Goal: Task Accomplishment & Management: Use online tool/utility

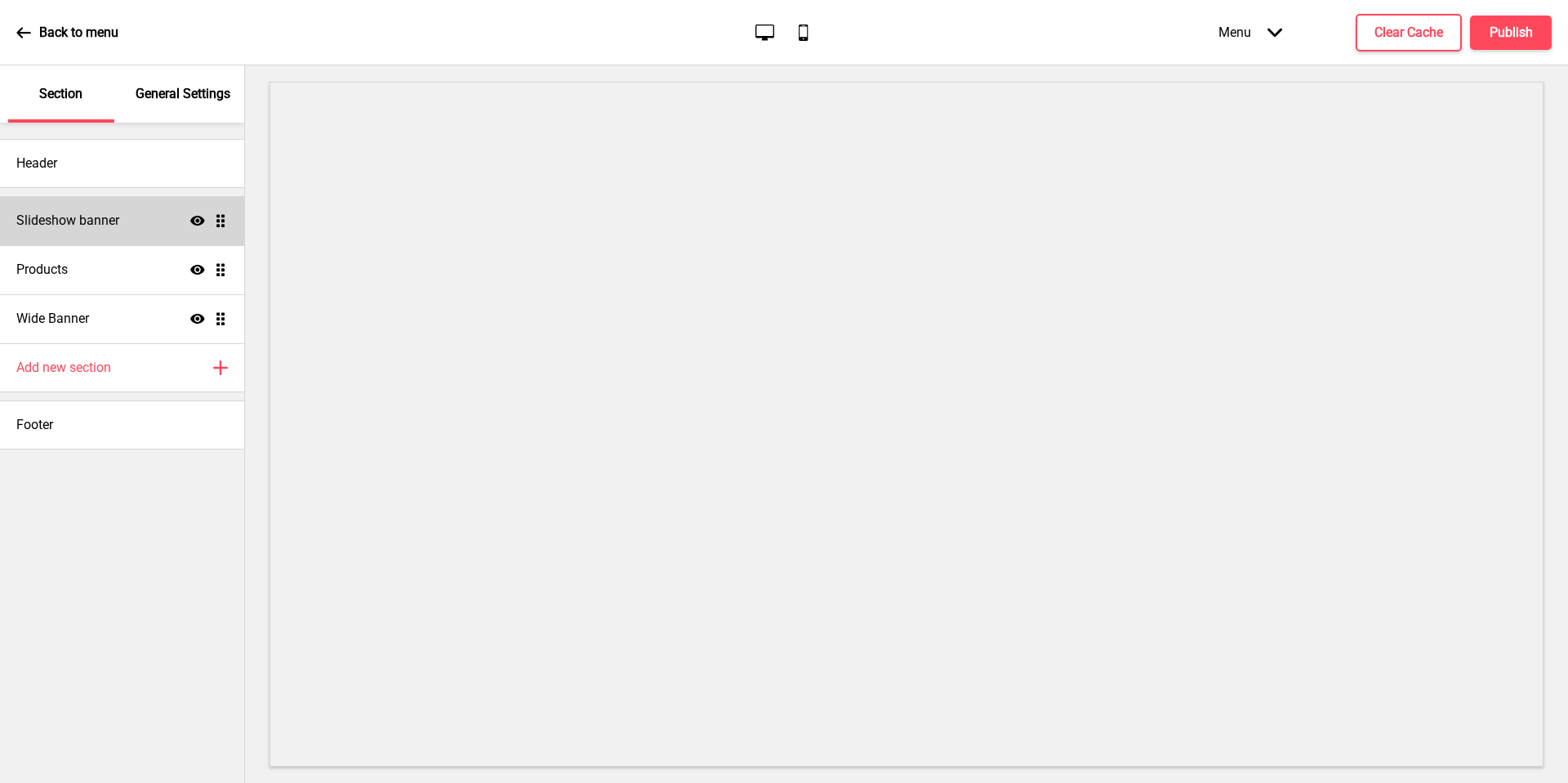
click at [122, 232] on div "Slideshow banner Show Drag" at bounding box center [122, 221] width 244 height 49
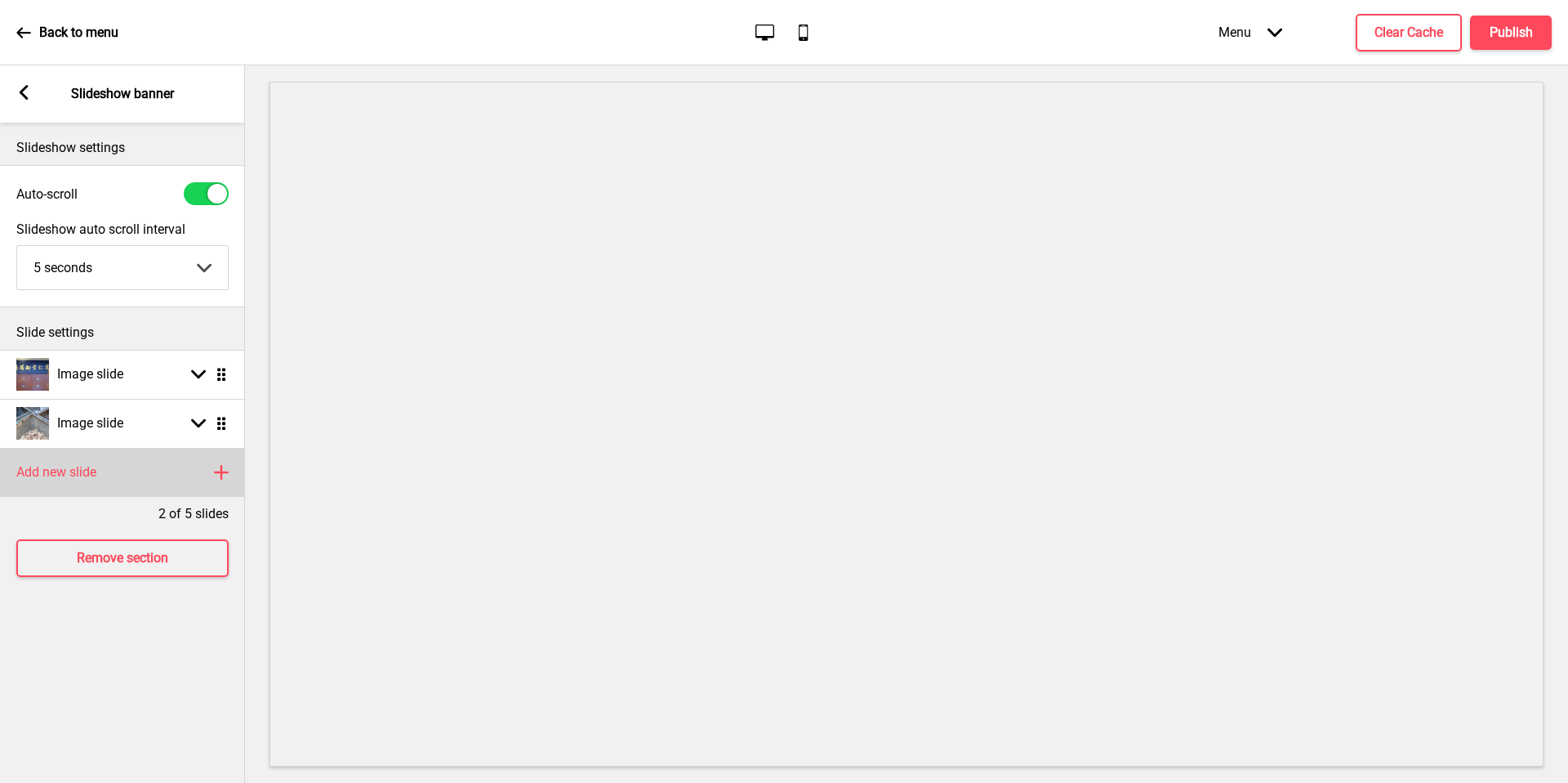
click at [111, 488] on div "Add new slide Plus" at bounding box center [122, 473] width 245 height 49
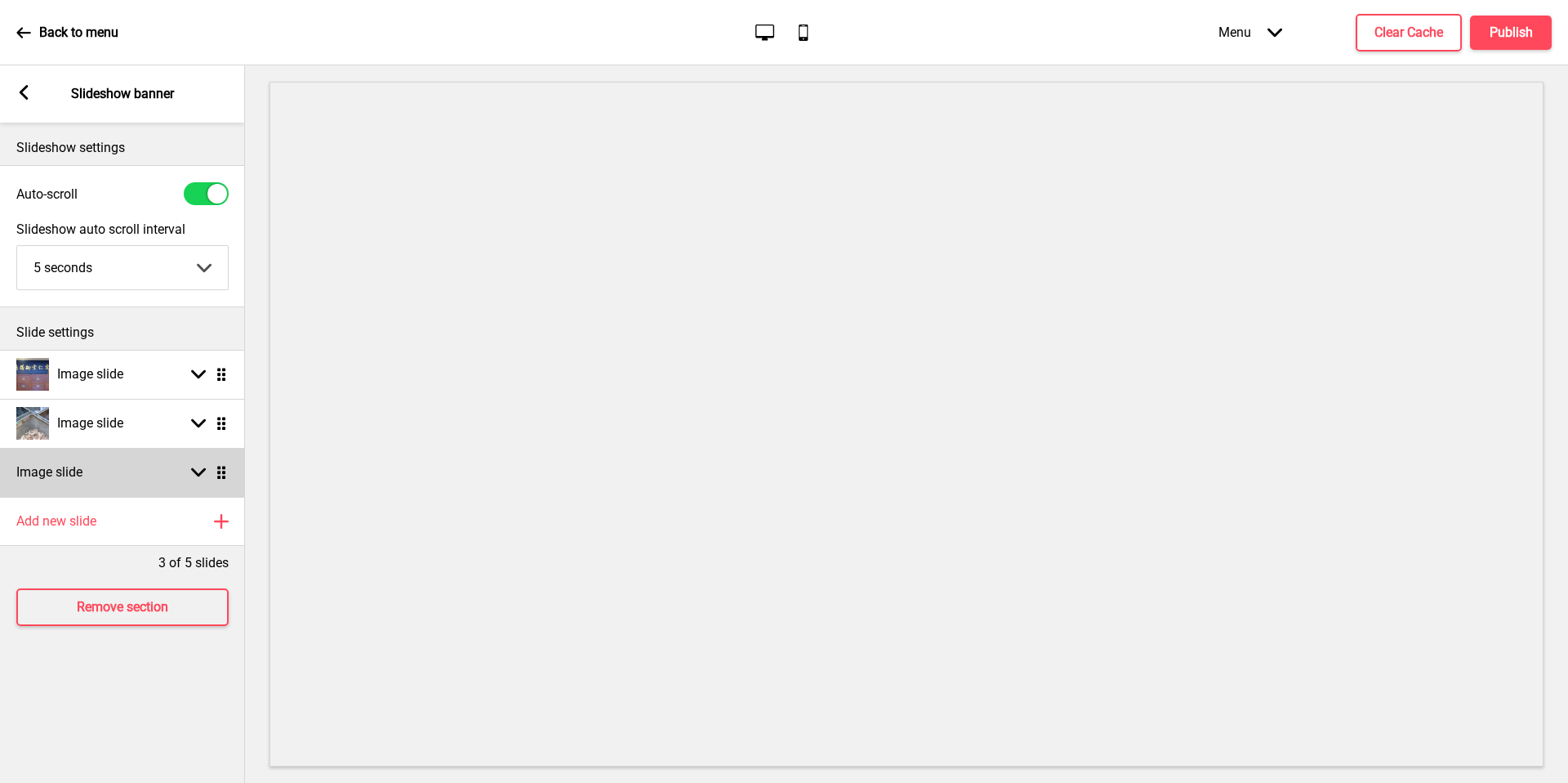
click at [111, 487] on div "Image slide Arrow down Drag" at bounding box center [122, 473] width 245 height 49
select select "right"
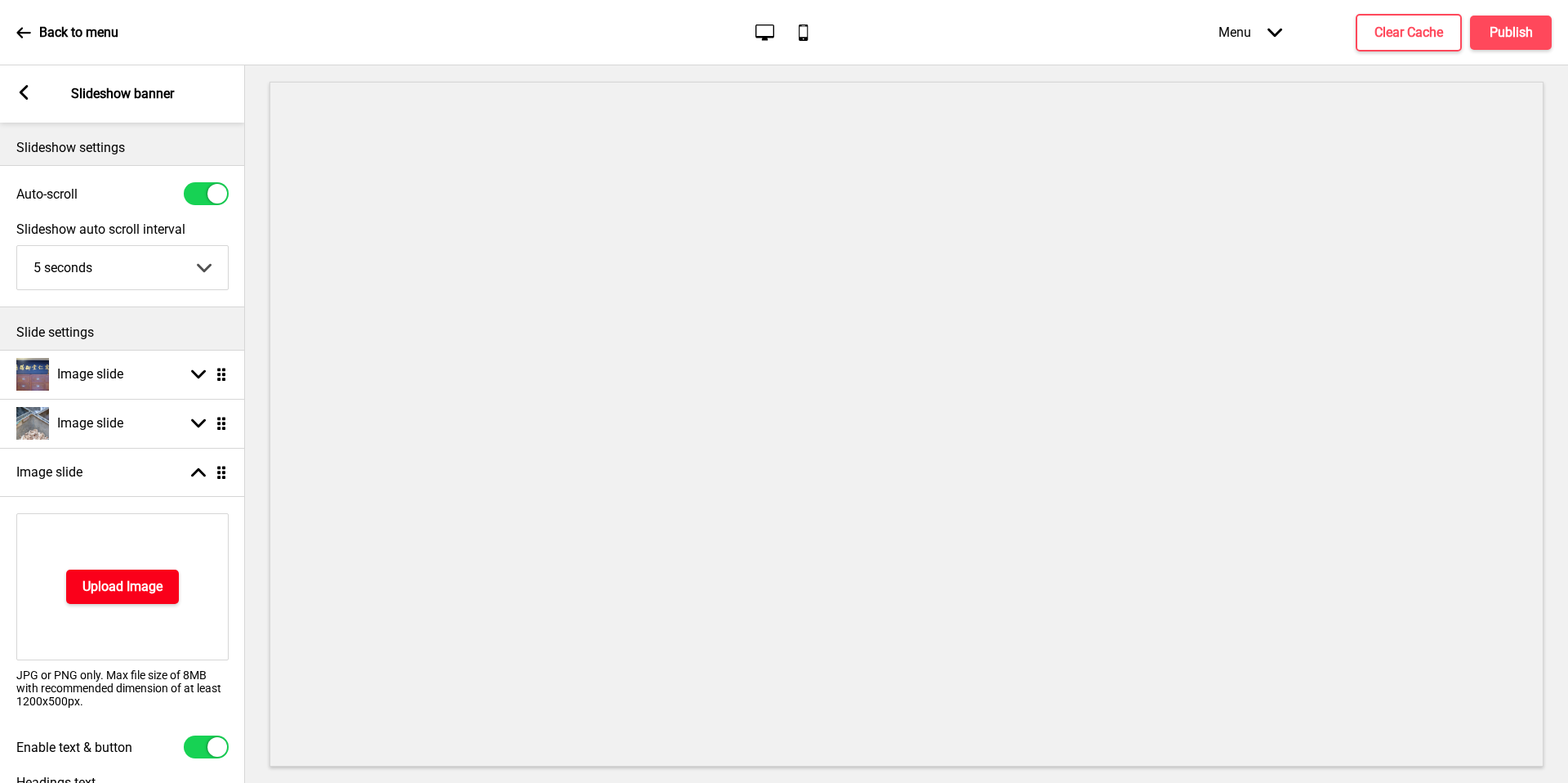
click at [136, 573] on button "Upload Image" at bounding box center [122, 587] width 113 height 34
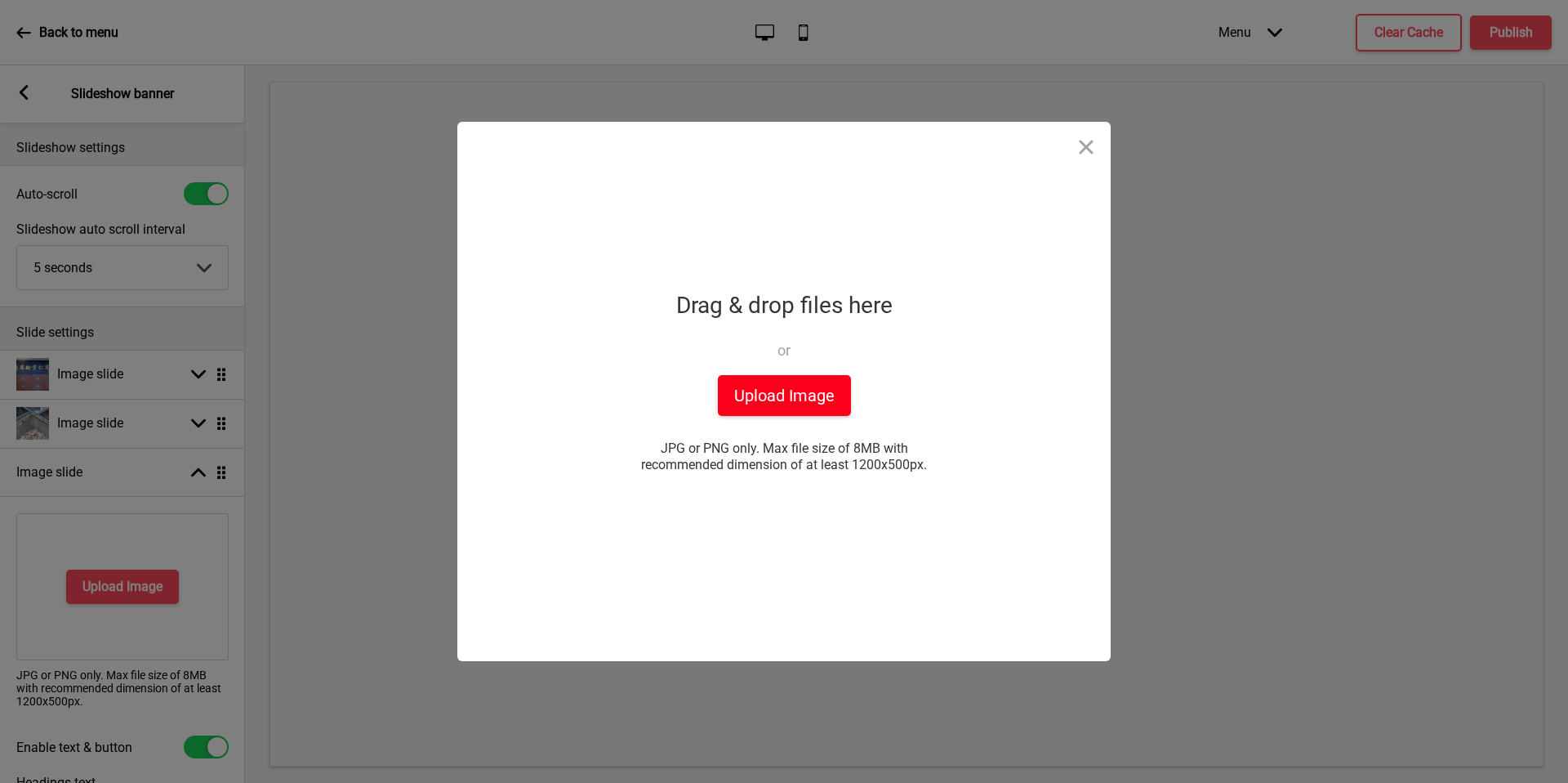
click at [804, 389] on button "Upload Image" at bounding box center [784, 395] width 133 height 41
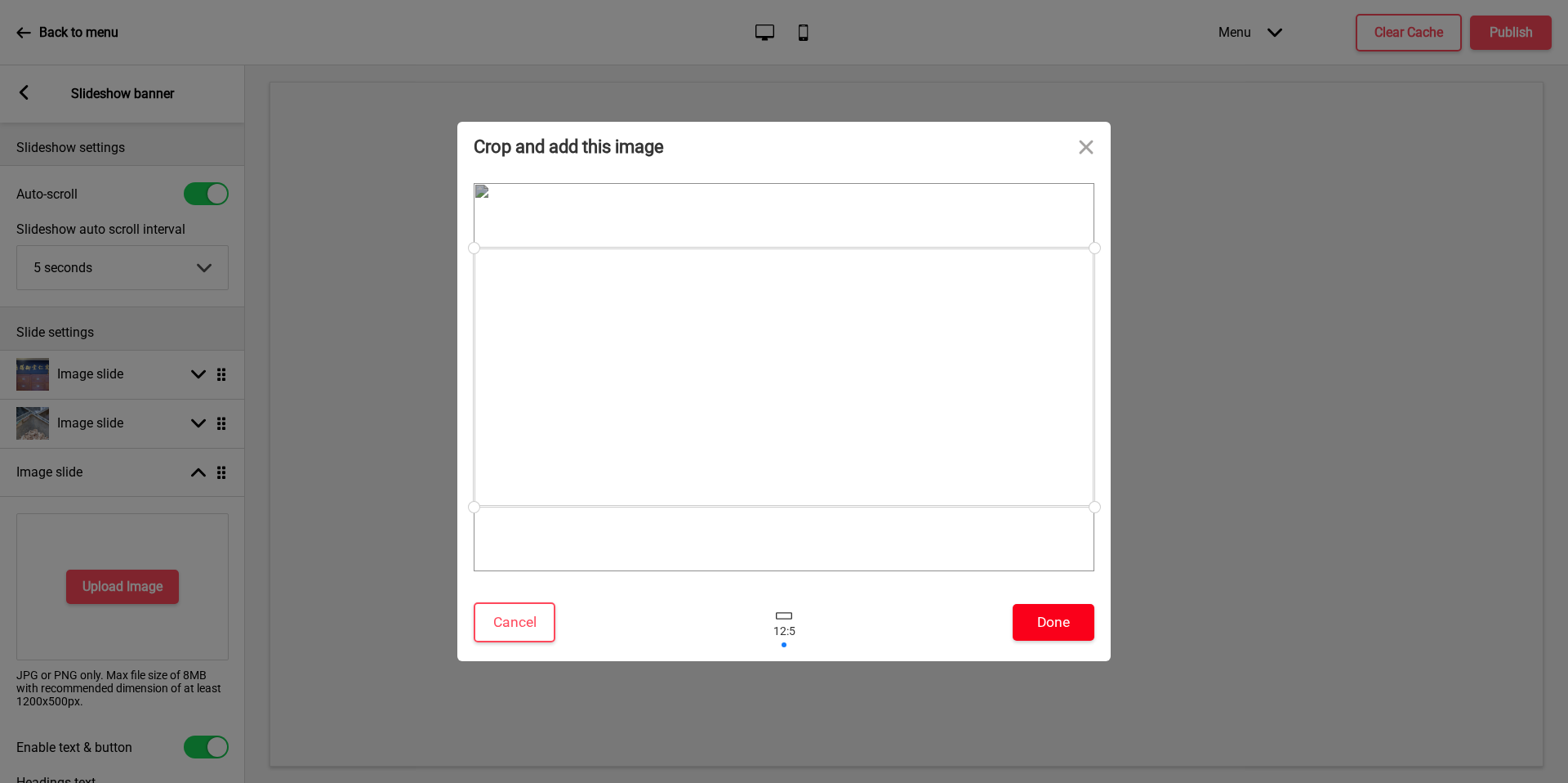
click at [1050, 625] on button "Done" at bounding box center [1054, 622] width 81 height 37
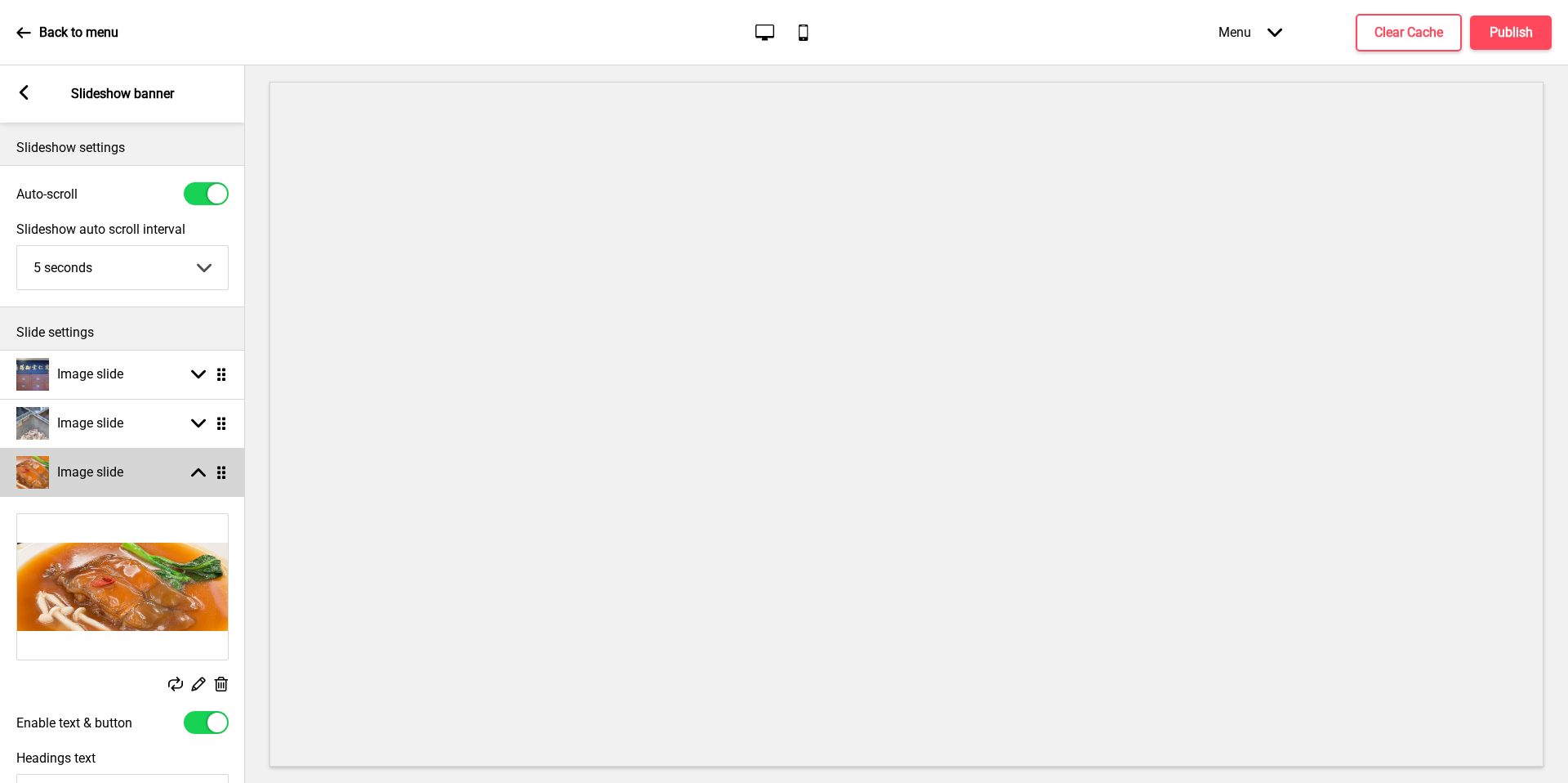
select select "right"
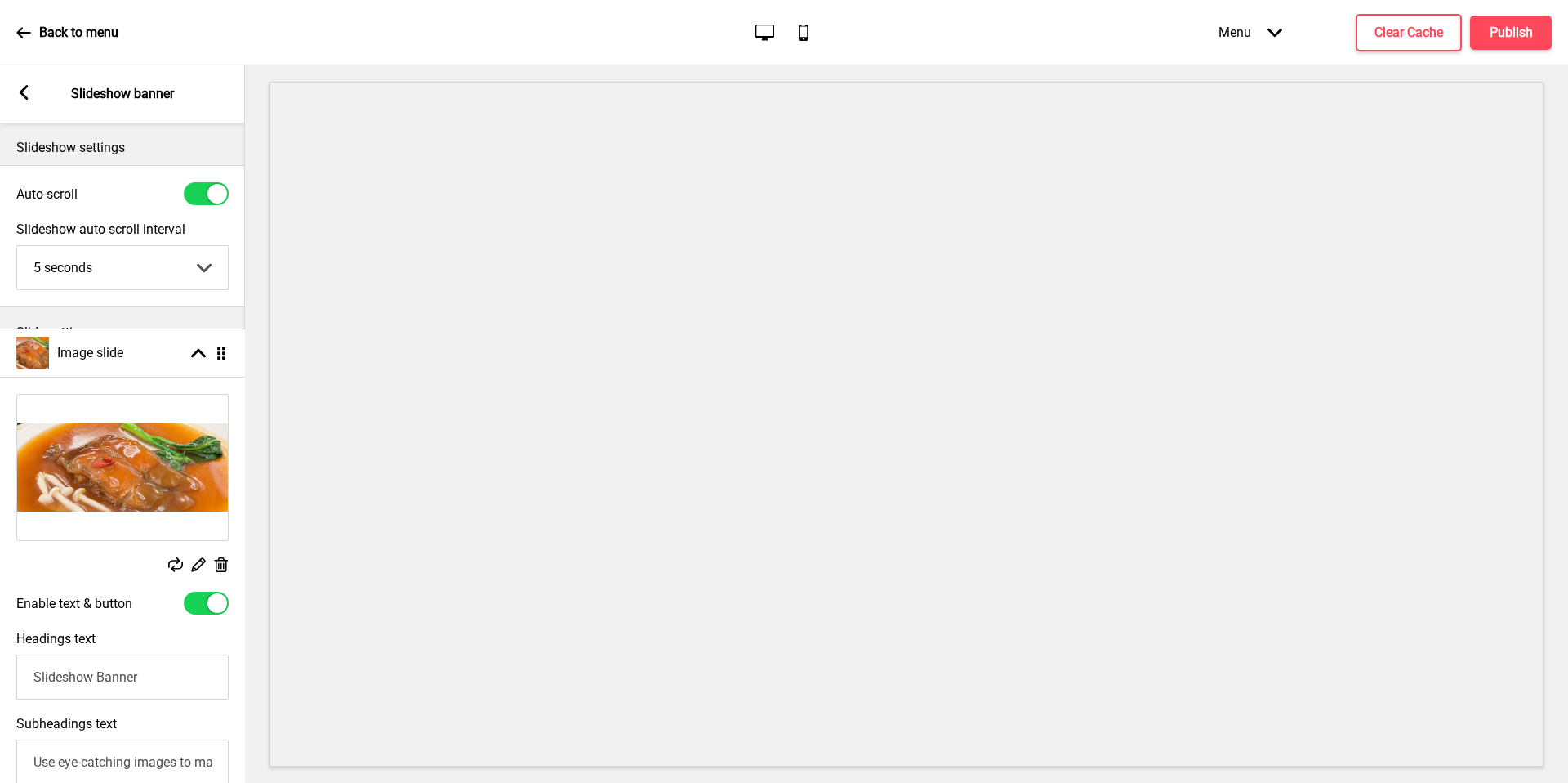
scroll to position [0, 1]
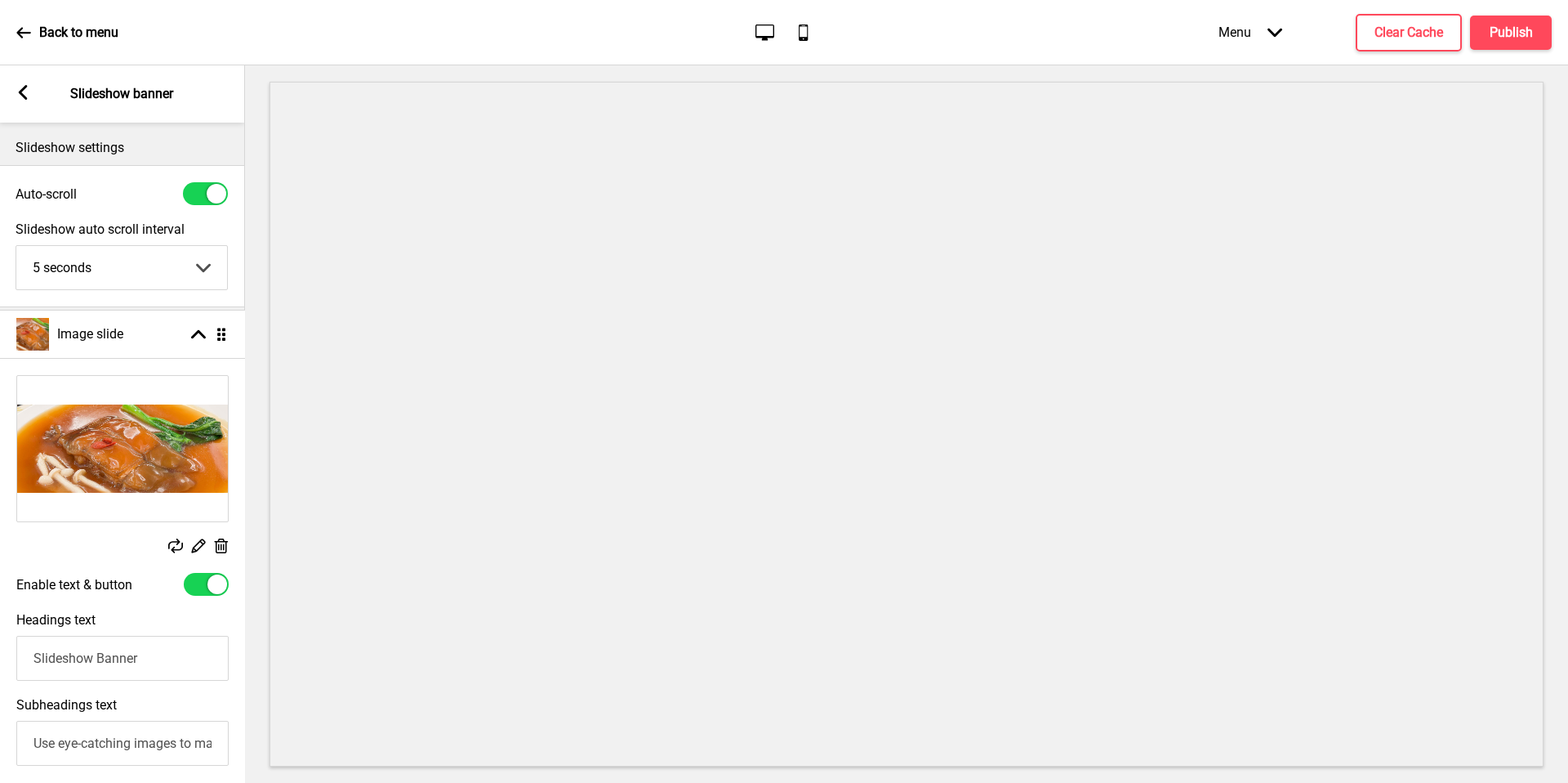
drag, startPoint x: 224, startPoint y: 473, endPoint x: 230, endPoint y: 334, distance: 139.1
select select "right"
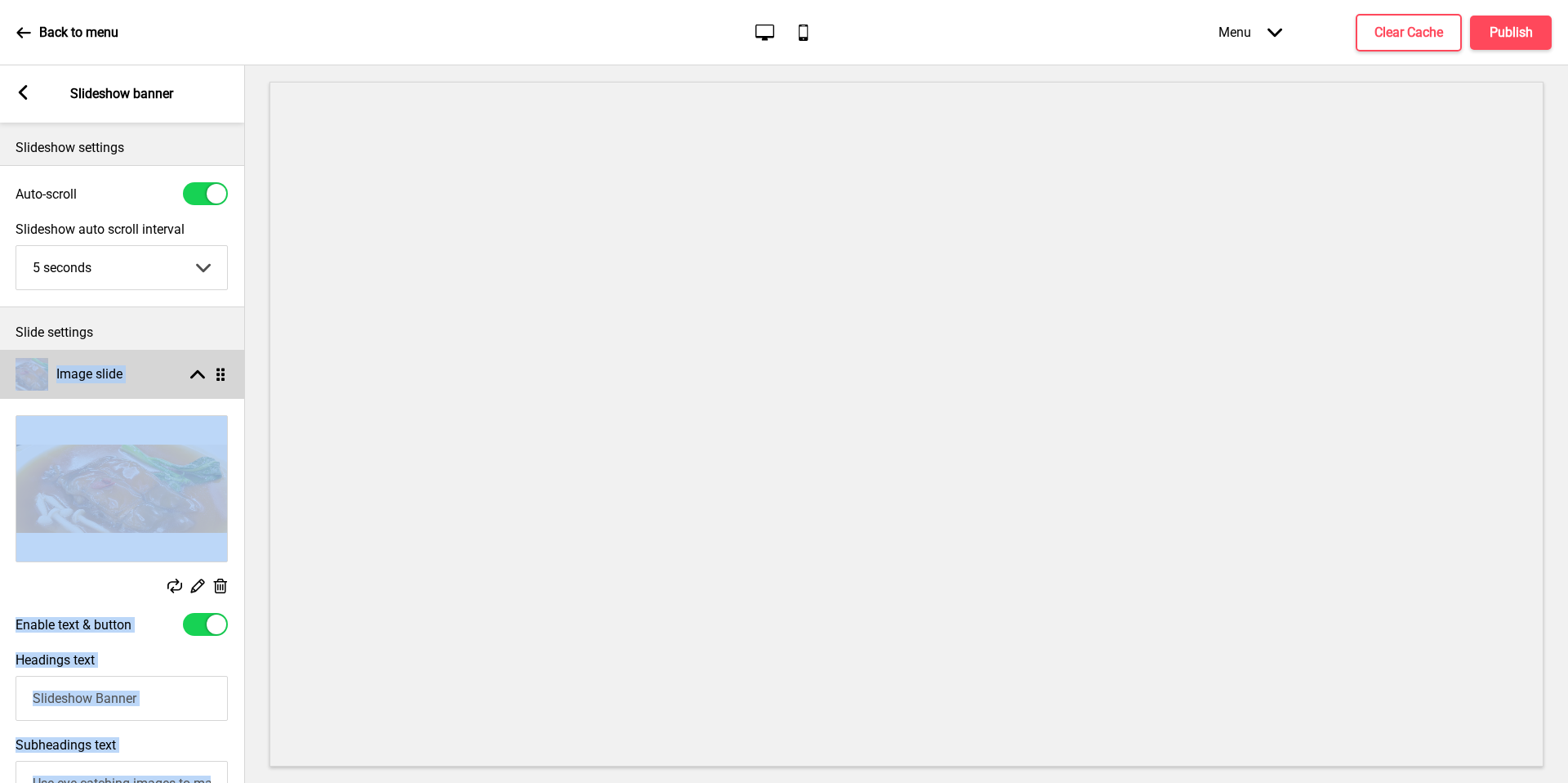
click at [195, 377] on rect at bounding box center [197, 374] width 14 height 14
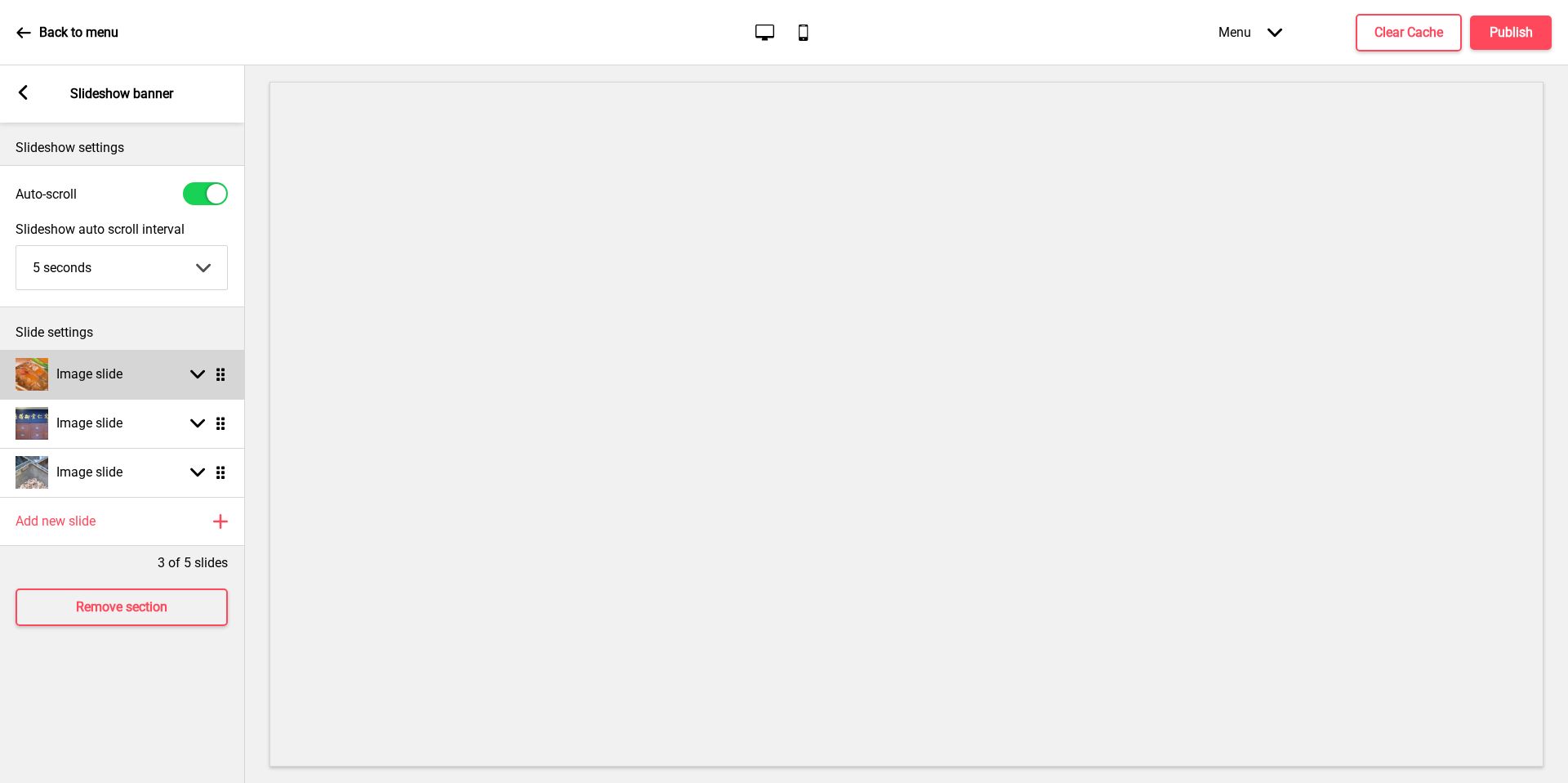
click at [195, 377] on rect at bounding box center [197, 374] width 14 height 14
select select "right"
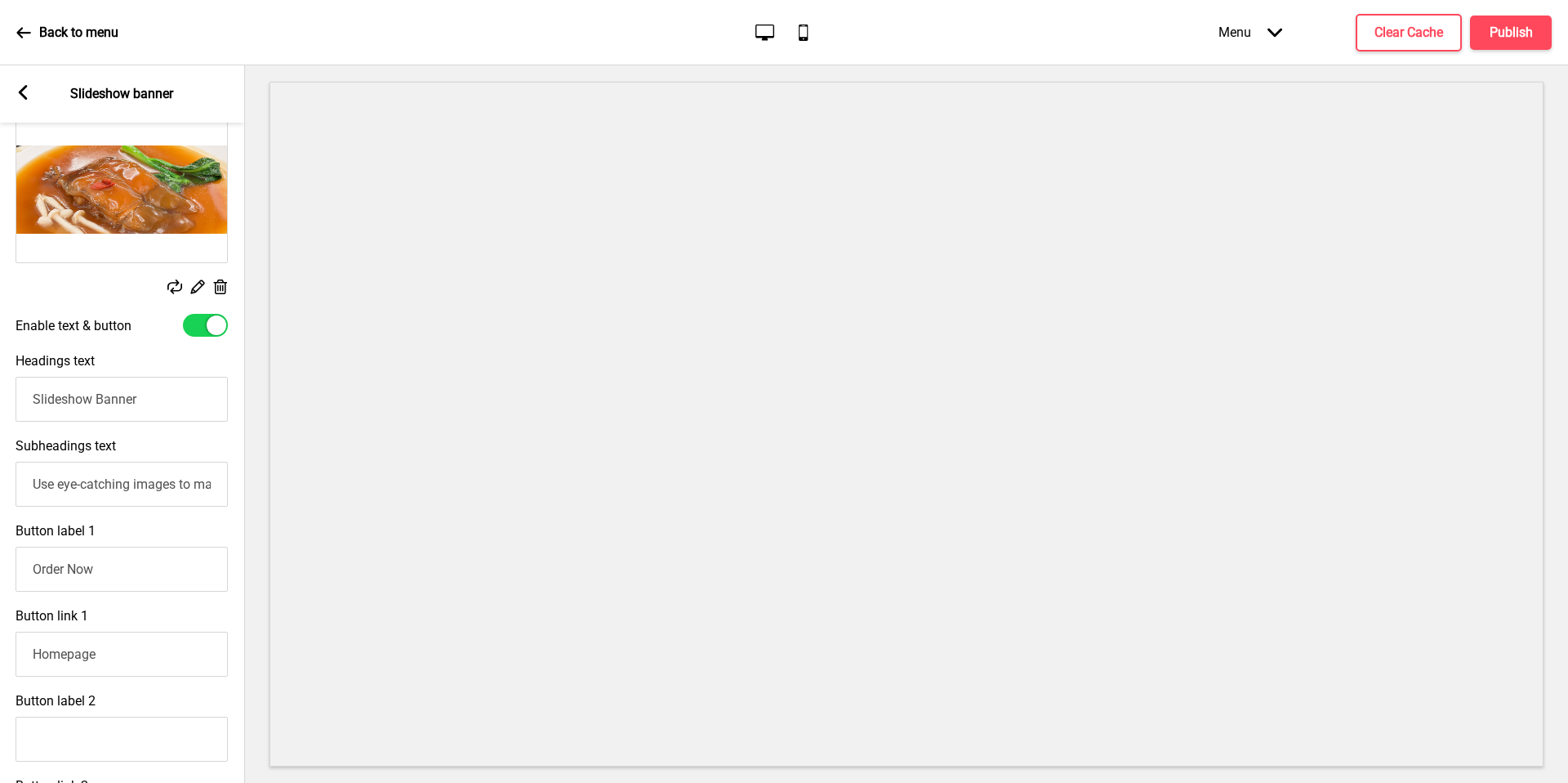
scroll to position [299, 0]
click at [206, 339] on div "Enable text & button" at bounding box center [121, 326] width 245 height 39
click at [207, 328] on div at bounding box center [216, 326] width 20 height 20
checkbox input "false"
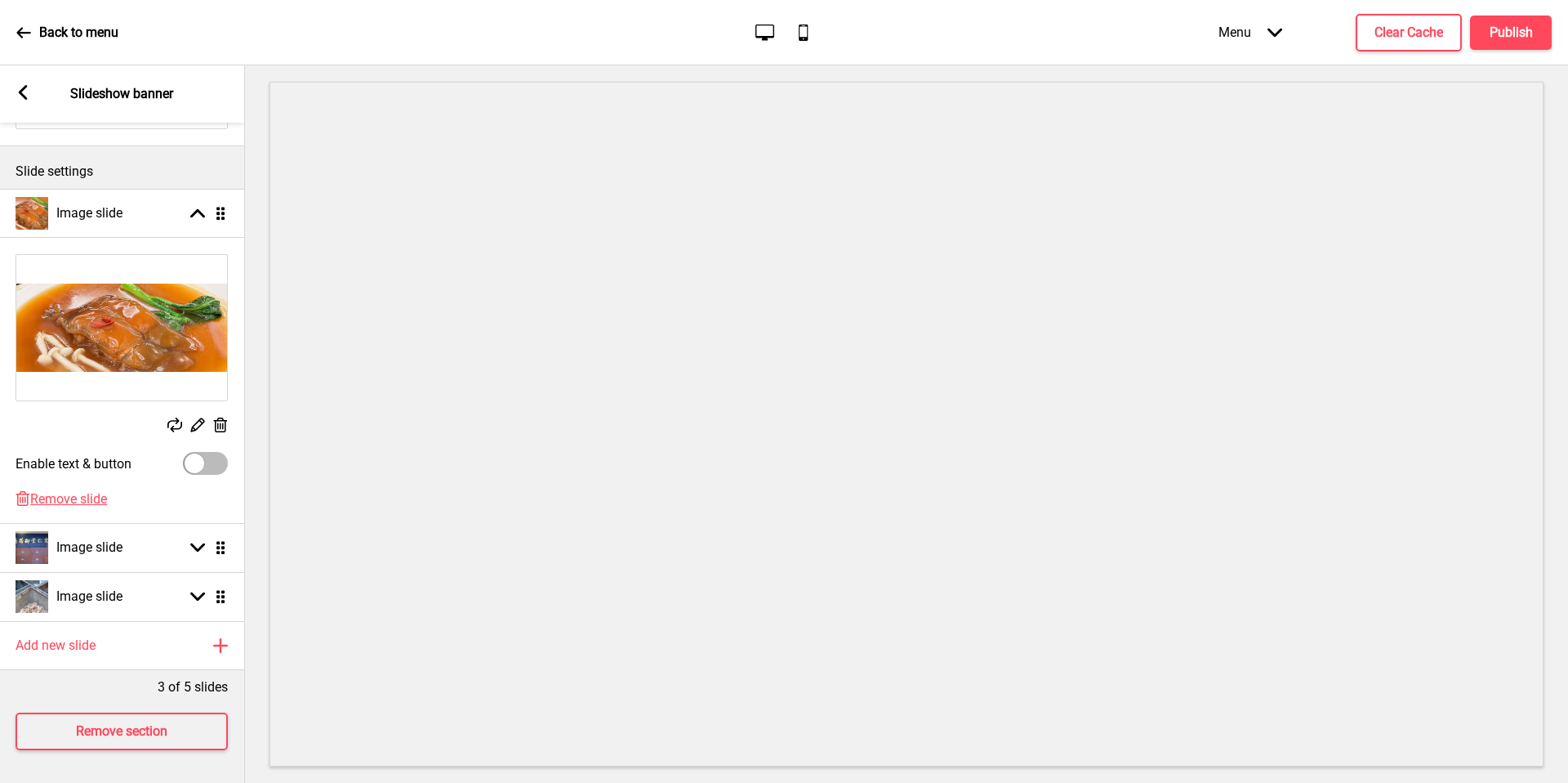
scroll to position [172, 0]
click at [205, 206] on div "Arrow up Drag" at bounding box center [204, 214] width 46 height 14
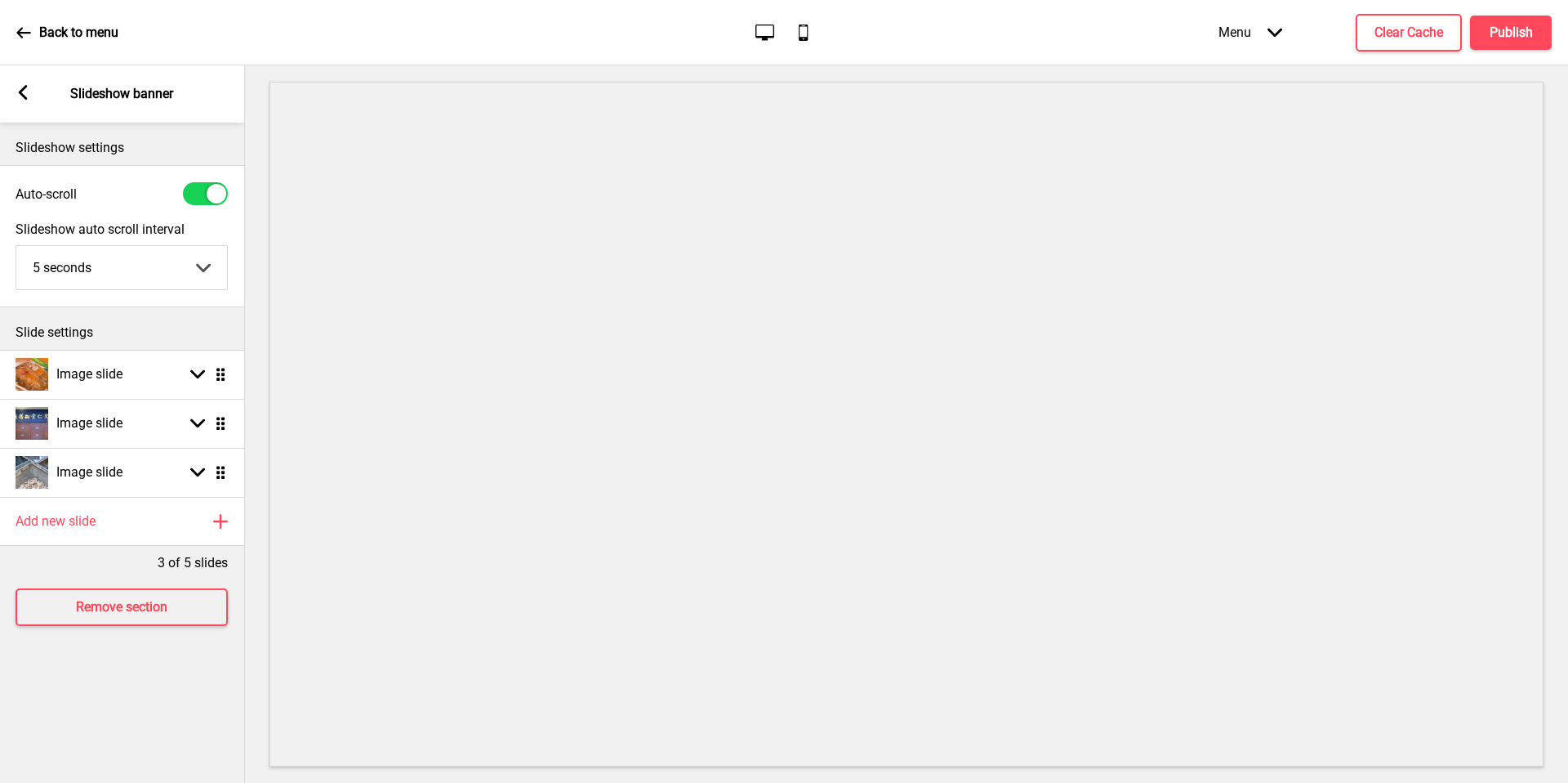
scroll to position [0, 0]
click at [25, 100] on div "Arrow left" at bounding box center [23, 94] width 14 height 18
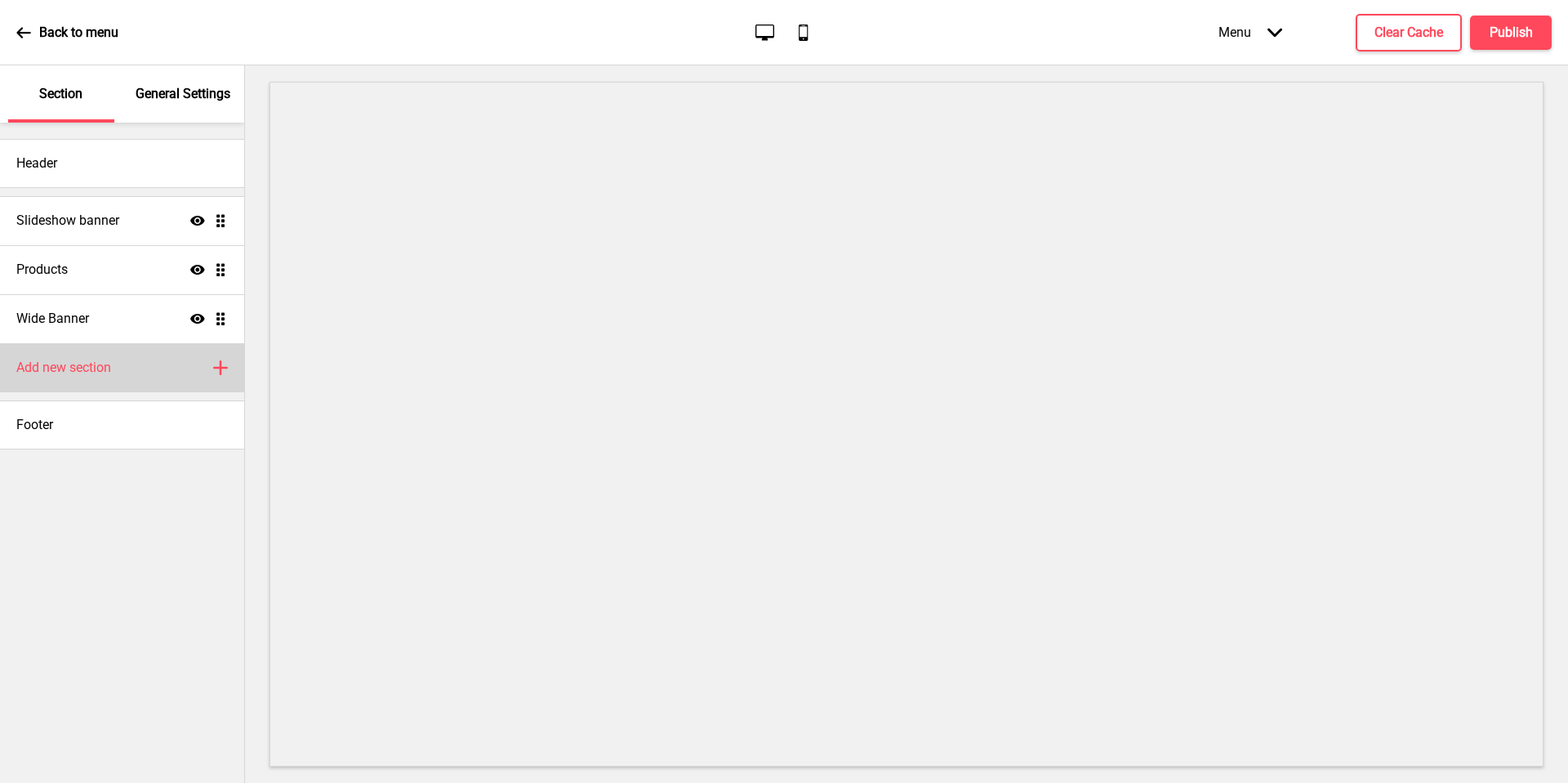
click at [111, 361] on h4 "Add new section" at bounding box center [63, 368] width 95 height 18
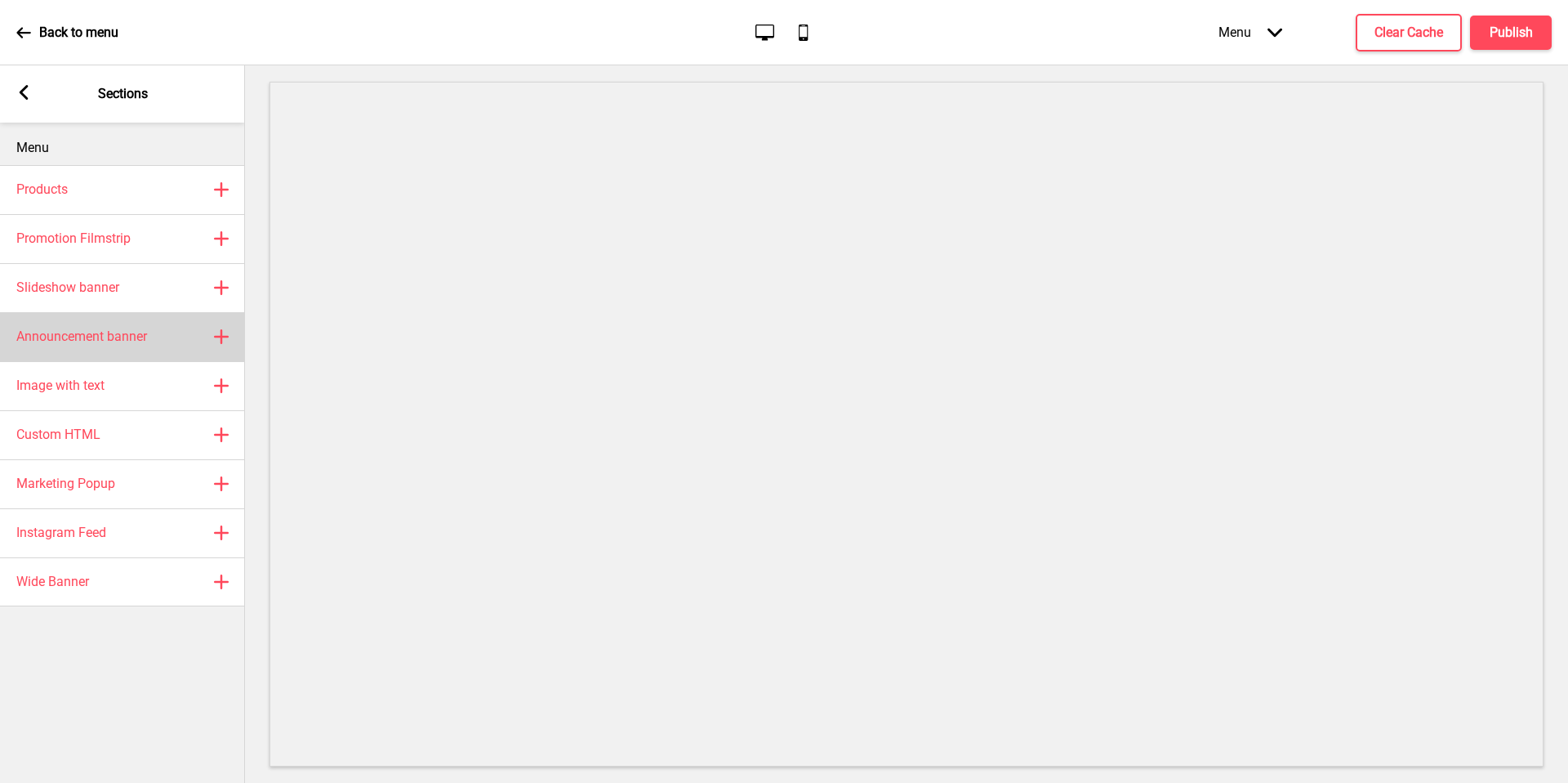
click at [179, 342] on div "Announcement banner Plus" at bounding box center [122, 337] width 245 height 49
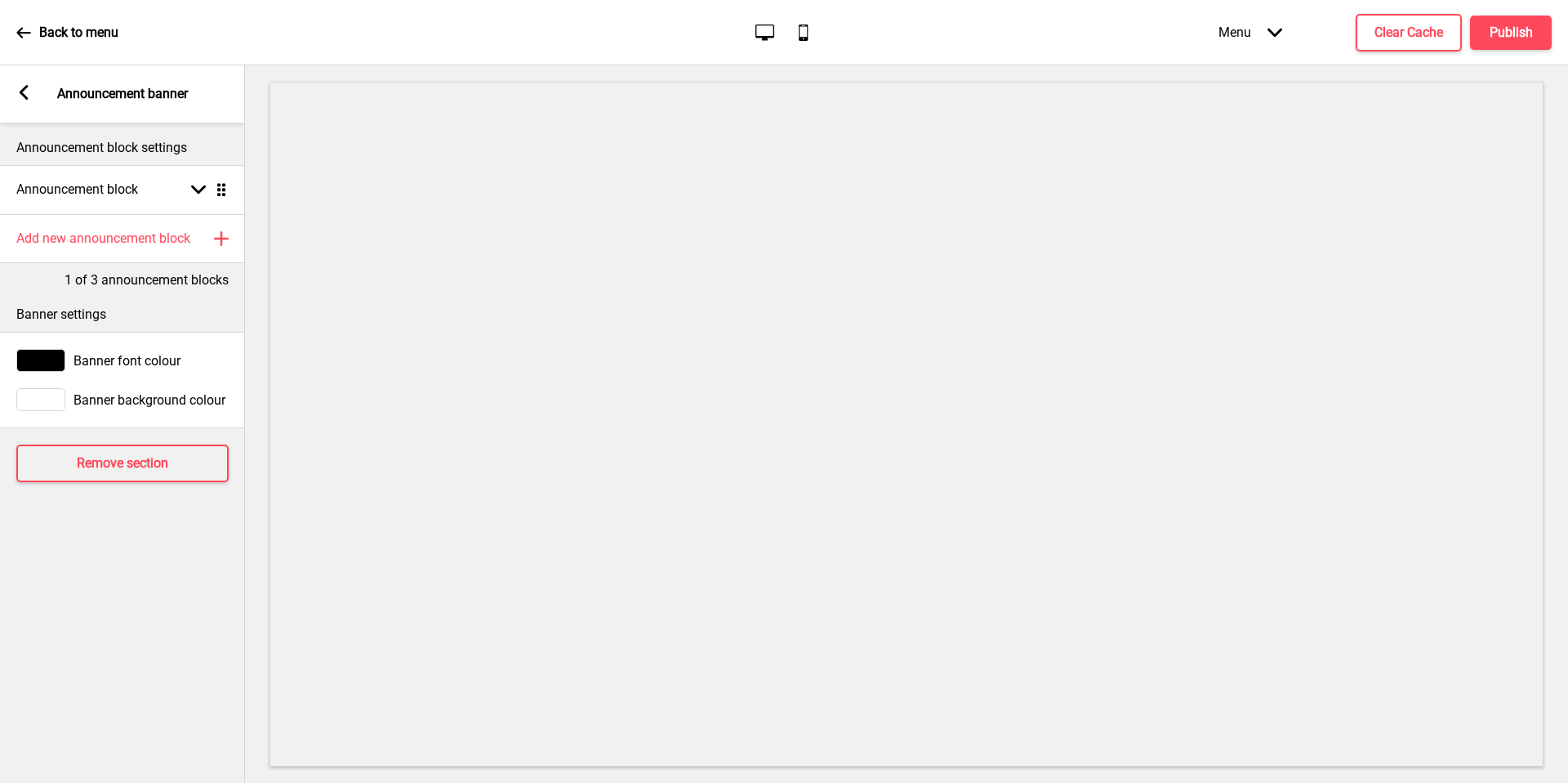
click at [21, 89] on rect at bounding box center [24, 92] width 14 height 14
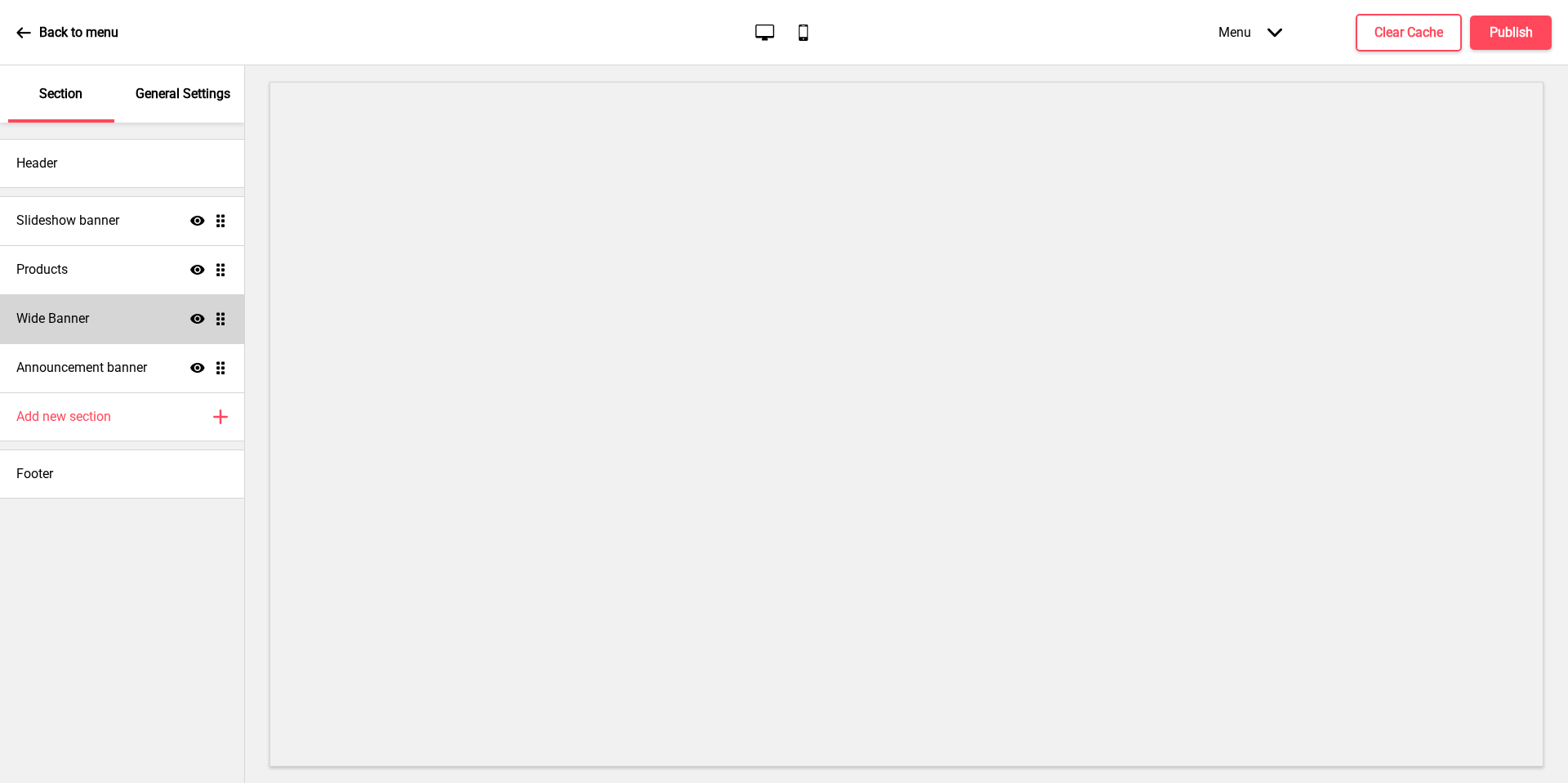
drag, startPoint x: 214, startPoint y: 376, endPoint x: 223, endPoint y: 263, distance: 113.4
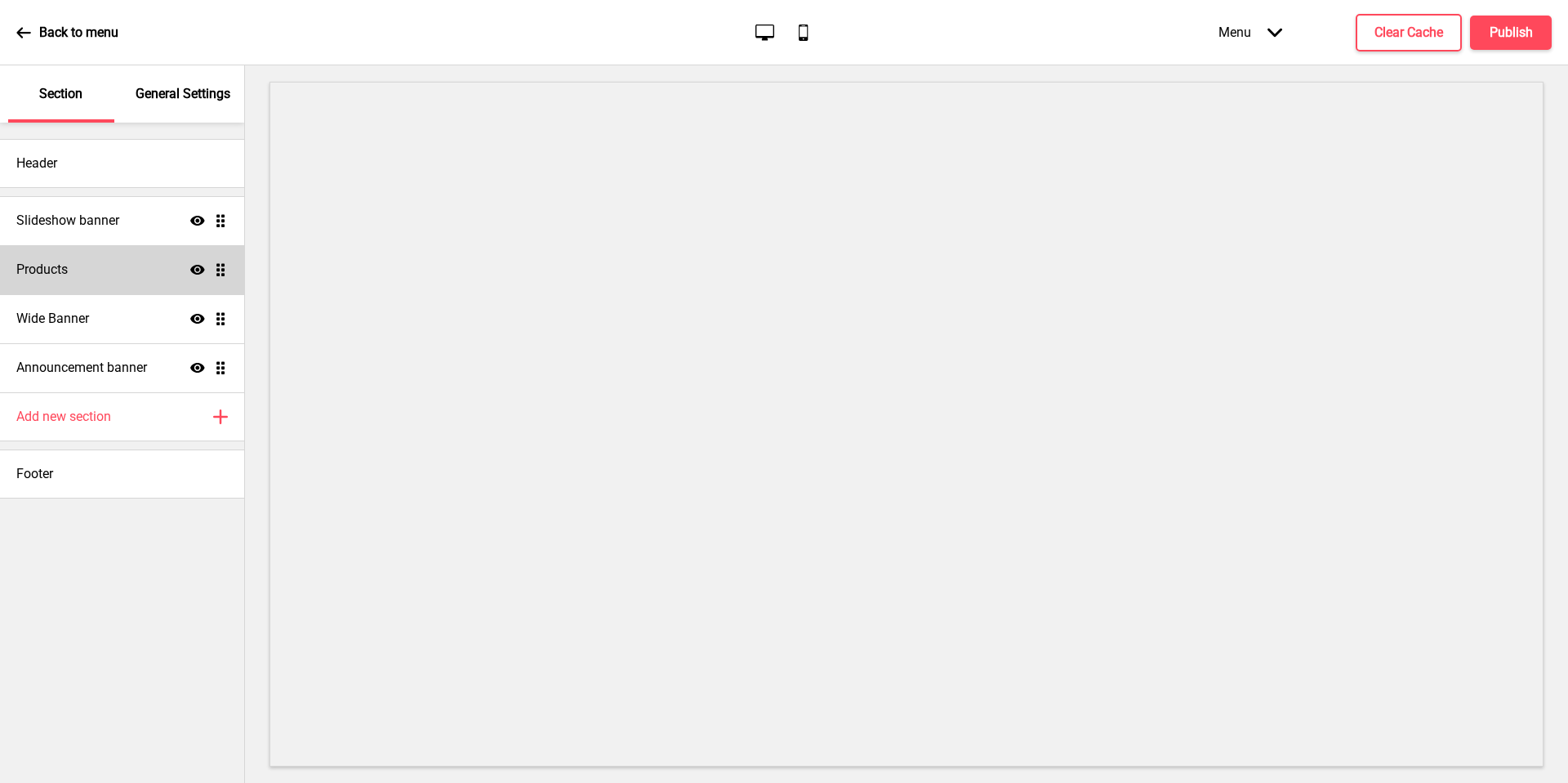
click at [222, 325] on ul "Slideshow banner Show Drag Products Show Drag Wide Banner Show Drag Announcemen…" at bounding box center [122, 294] width 244 height 196
click at [223, 245] on div "Products Show Drag" at bounding box center [122, 270] width 244 height 49
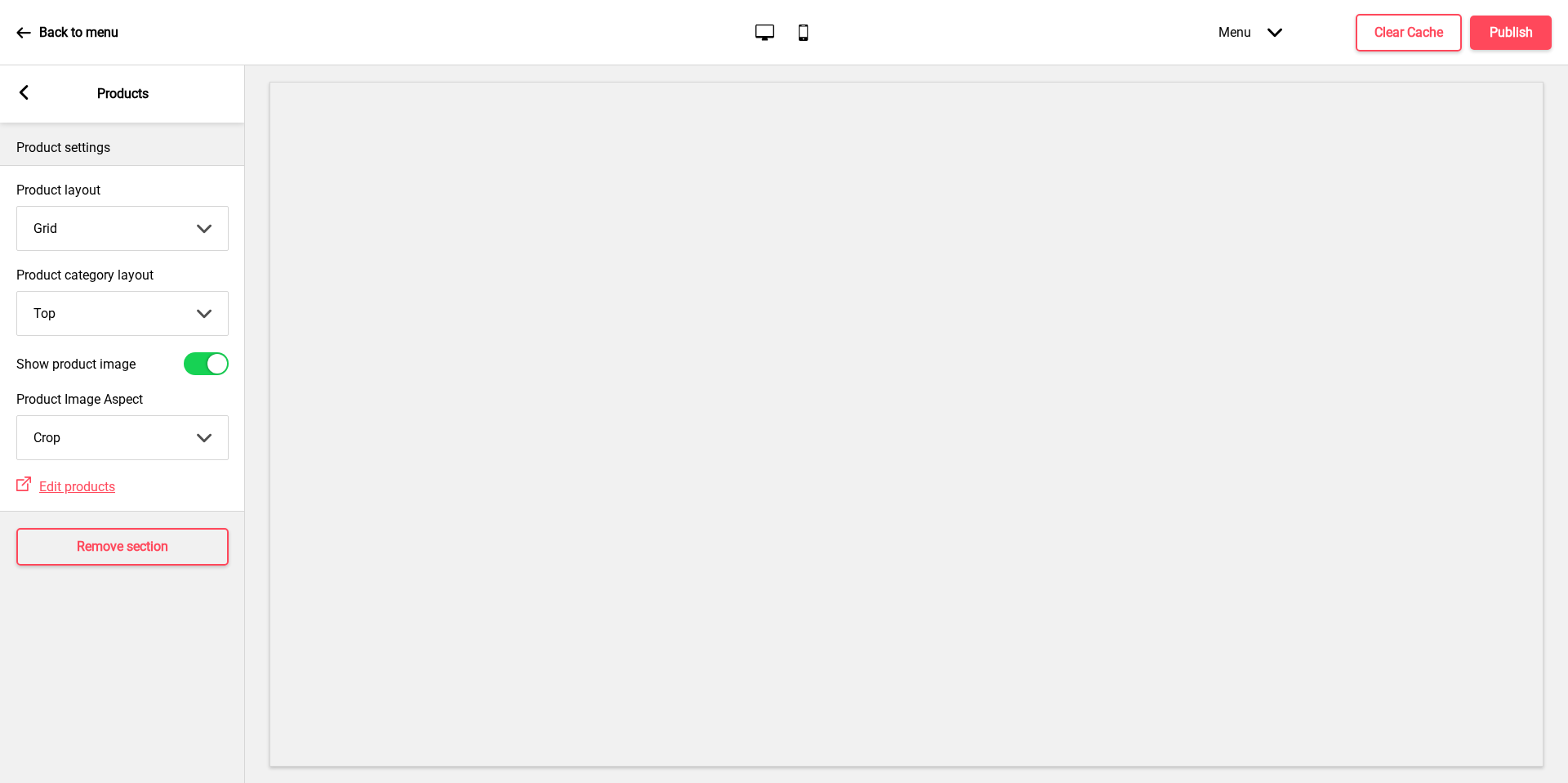
click at [31, 107] on div "Arrow left Products" at bounding box center [122, 93] width 245 height 57
click at [24, 93] on rect at bounding box center [24, 92] width 14 height 14
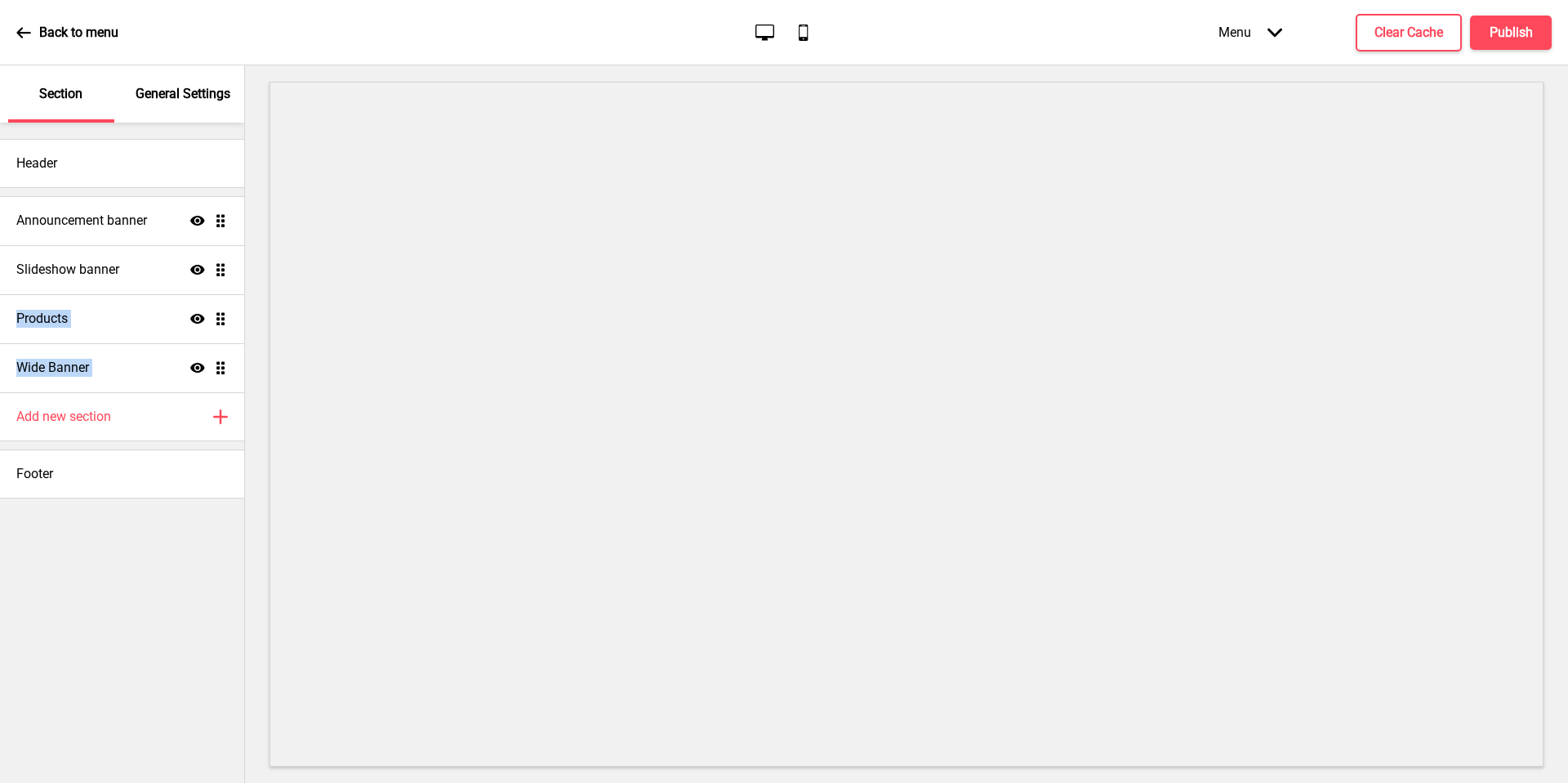
drag, startPoint x: 220, startPoint y: 368, endPoint x: 223, endPoint y: 222, distance: 146.0
click at [223, 222] on ul "Slideshow banner Show Drag Products Show Drag Wide Banner Show Drag Announcemen…" at bounding box center [122, 294] width 244 height 196
click at [108, 227] on h4 "Announcement banner" at bounding box center [81, 221] width 130 height 18
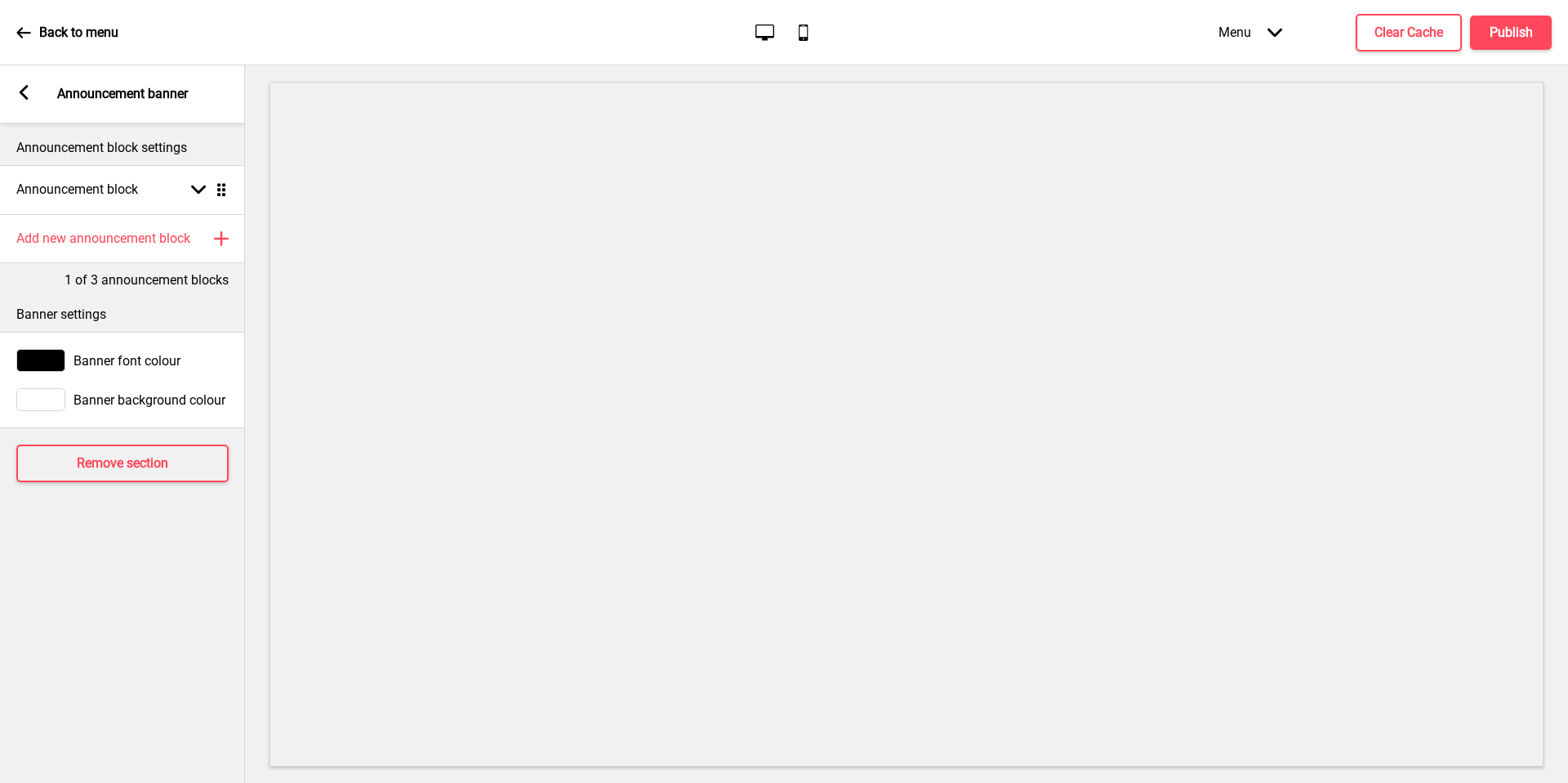
click at [108, 227] on div "Add new announcement block Plus" at bounding box center [122, 239] width 245 height 49
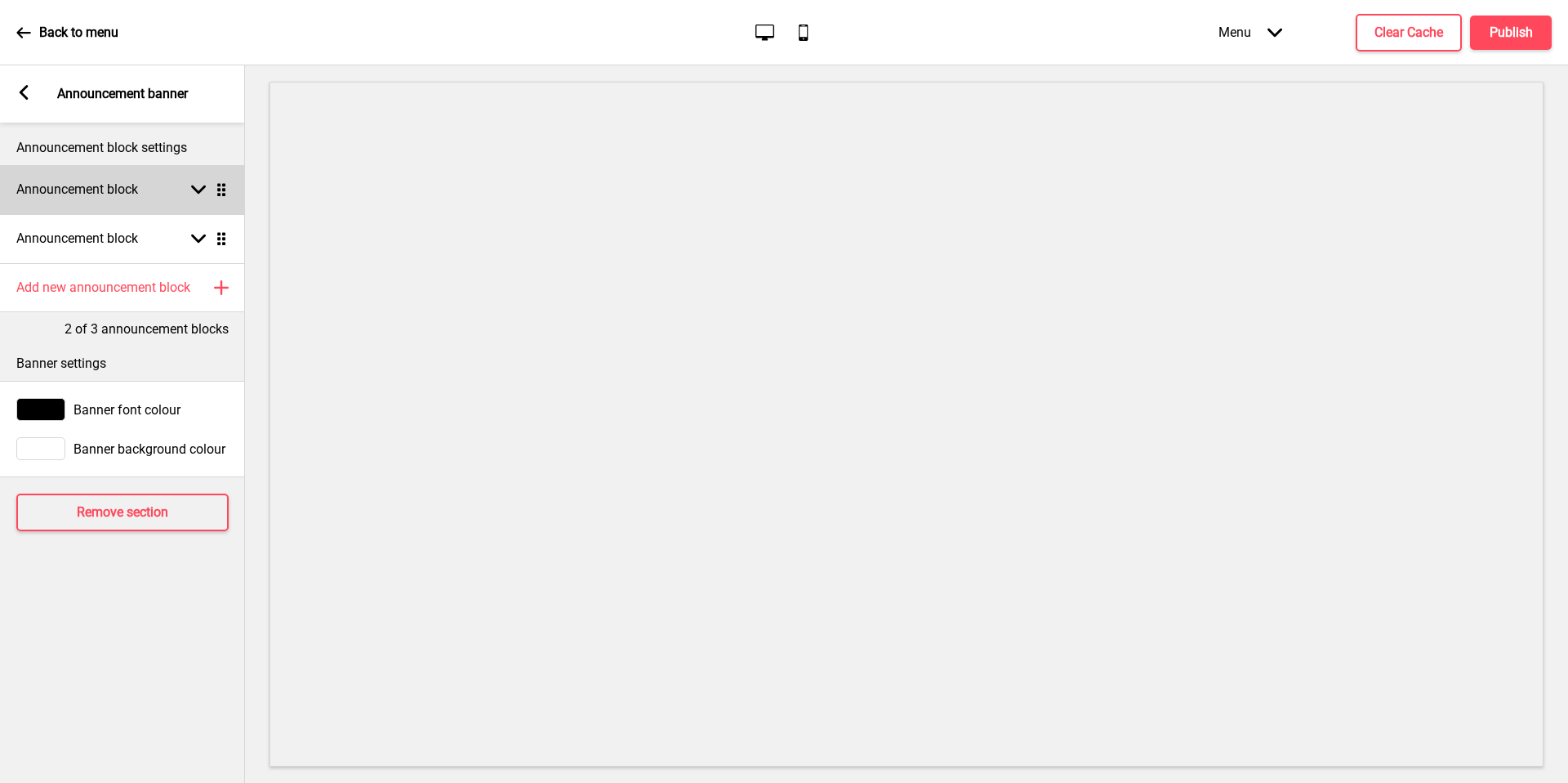
click at [122, 205] on div "Announcement block Arrow down Drag" at bounding box center [122, 189] width 245 height 49
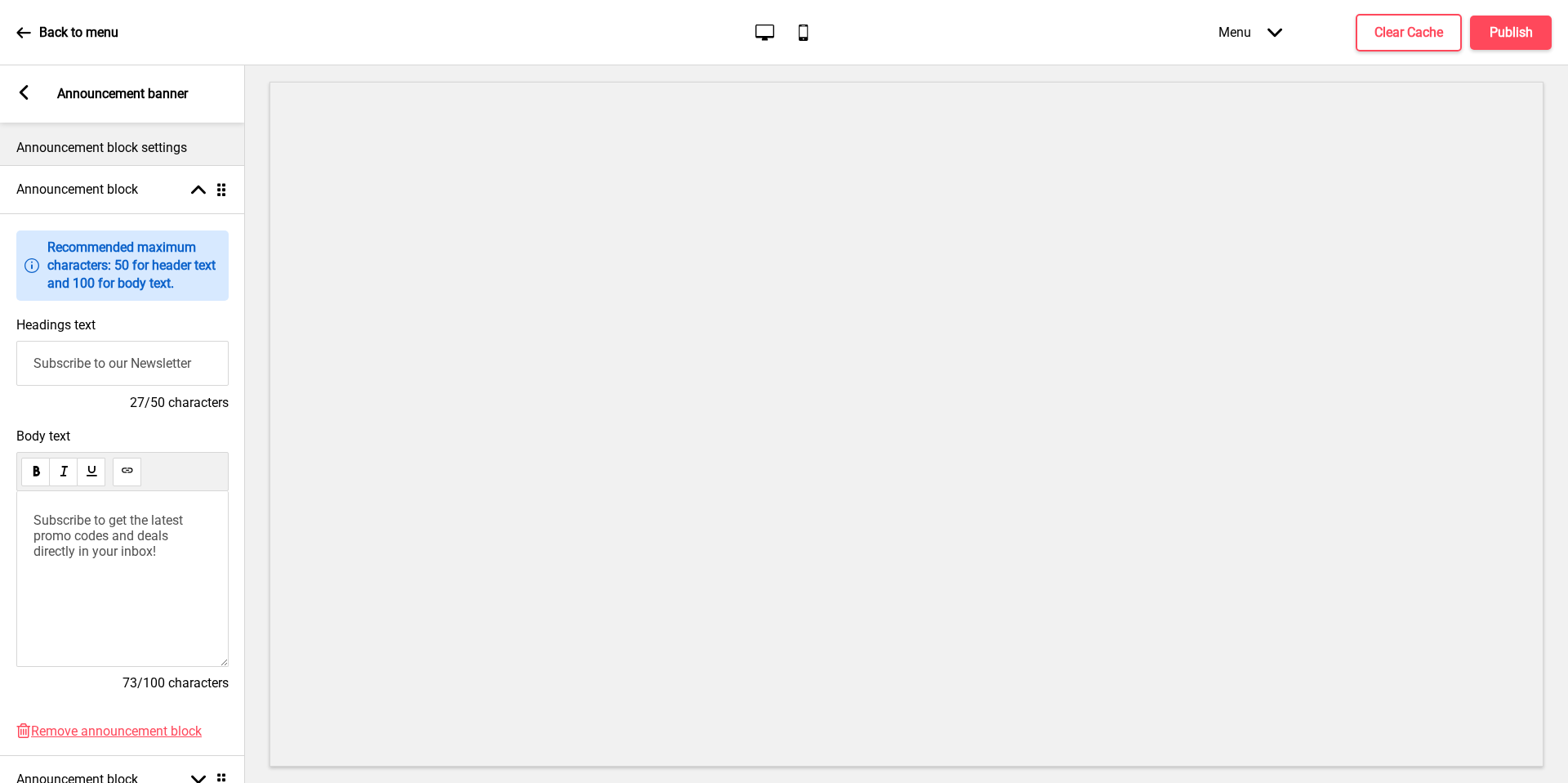
click at [171, 351] on input "Subscribe to our Newsletter" at bounding box center [122, 363] width 213 height 45
type input "F"
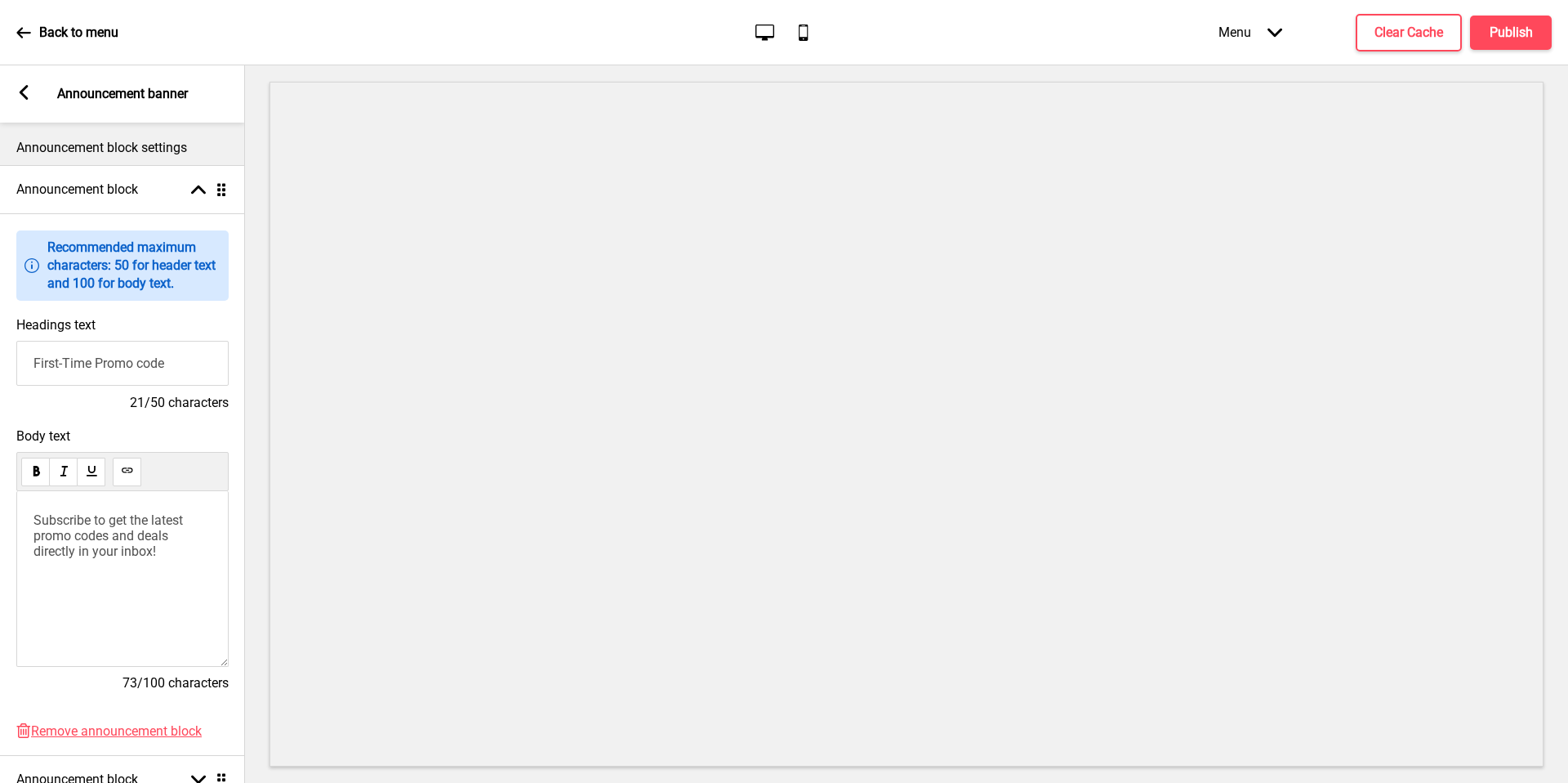
type input "First-Time Promo code"
click at [89, 570] on div "Subscribe to get the latest promo codes and deals directly in your inbox!" at bounding box center [122, 579] width 213 height 176
click at [128, 534] on span "Subscribe to get the latest promo codes and deals directly in your inbox!" at bounding box center [109, 535] width 153 height 46
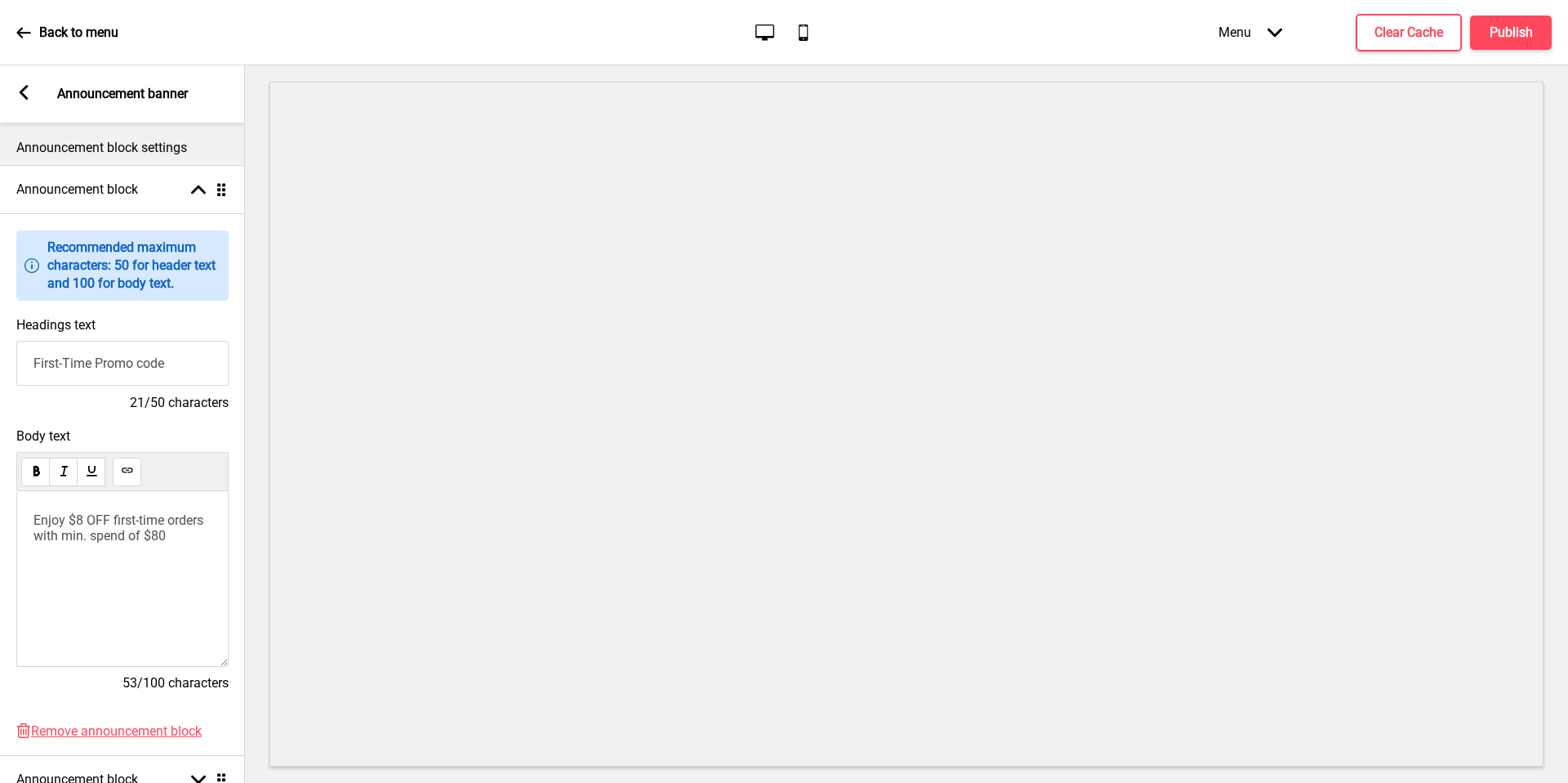
click at [89, 546] on div "Enjoy $8 OFF first-time orders with min. spend of $80" at bounding box center [122, 579] width 213 height 176
click at [52, 369] on input "First-Time Promo code" at bounding box center [122, 363] width 213 height 45
click at [233, 358] on div "Headings text First-Time Promo code 21/50 characters" at bounding box center [122, 364] width 245 height 111
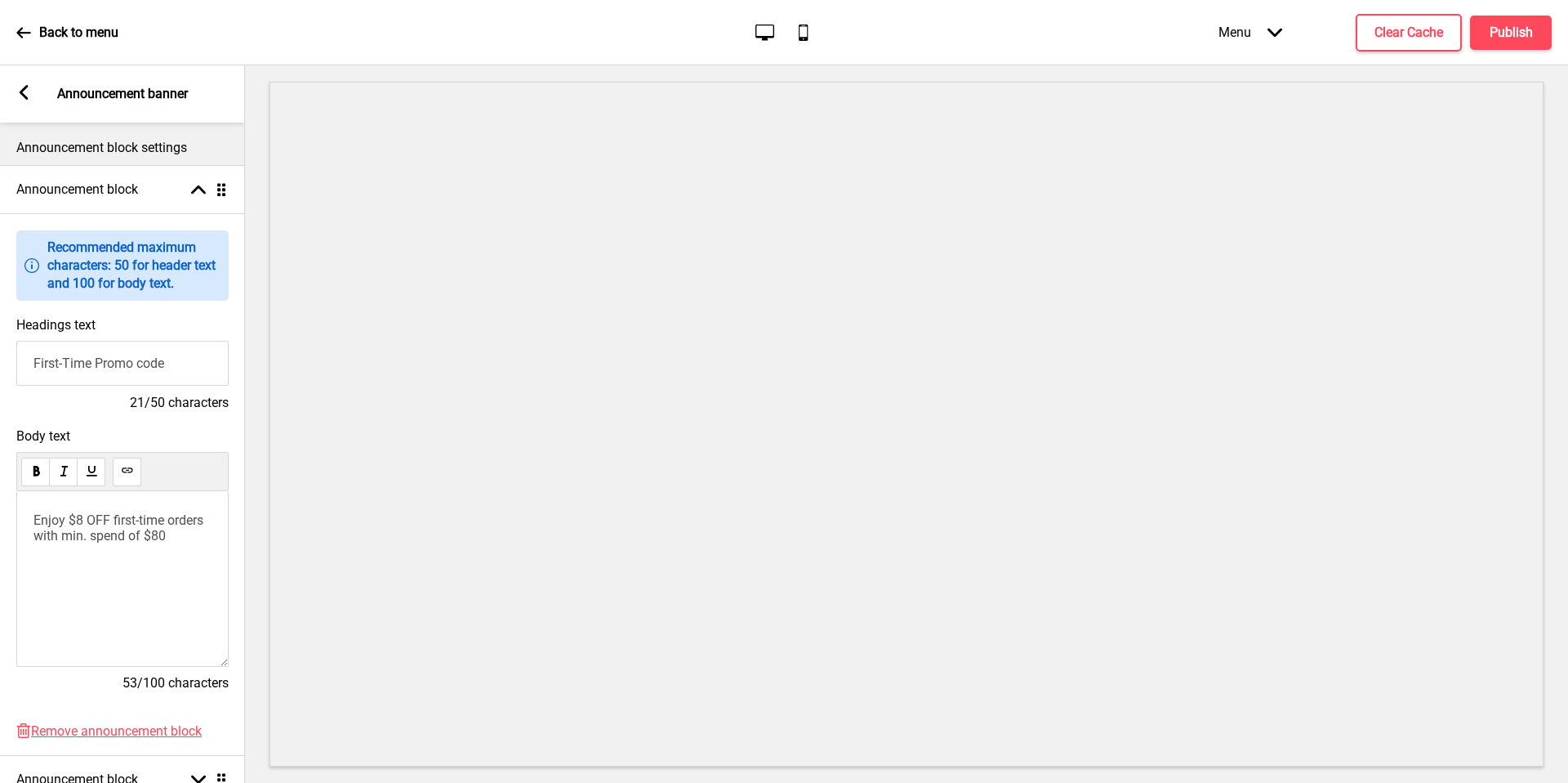
click at [205, 358] on input "First-Time Promo code" at bounding box center [122, 363] width 213 height 45
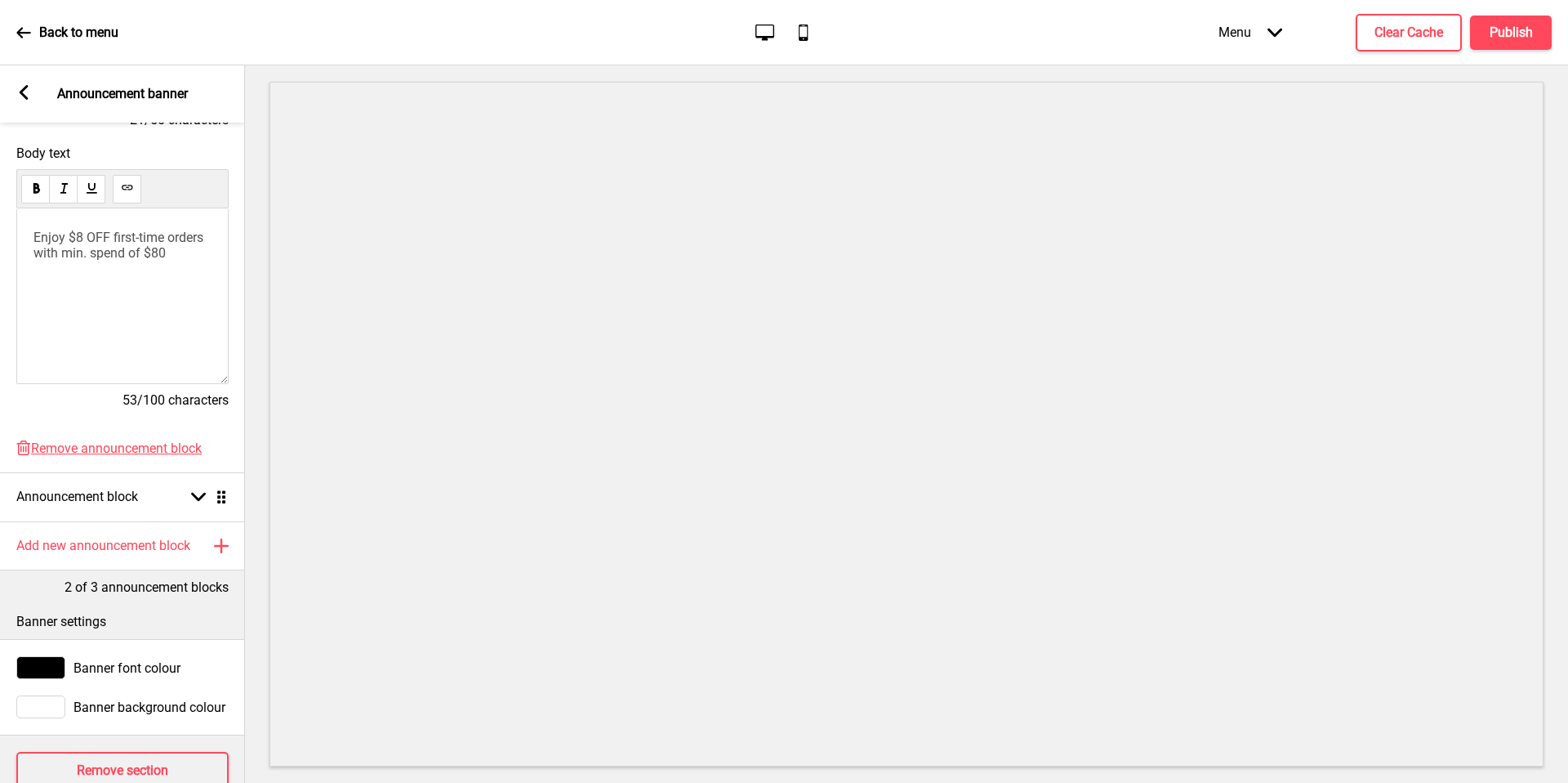
scroll to position [301, 0]
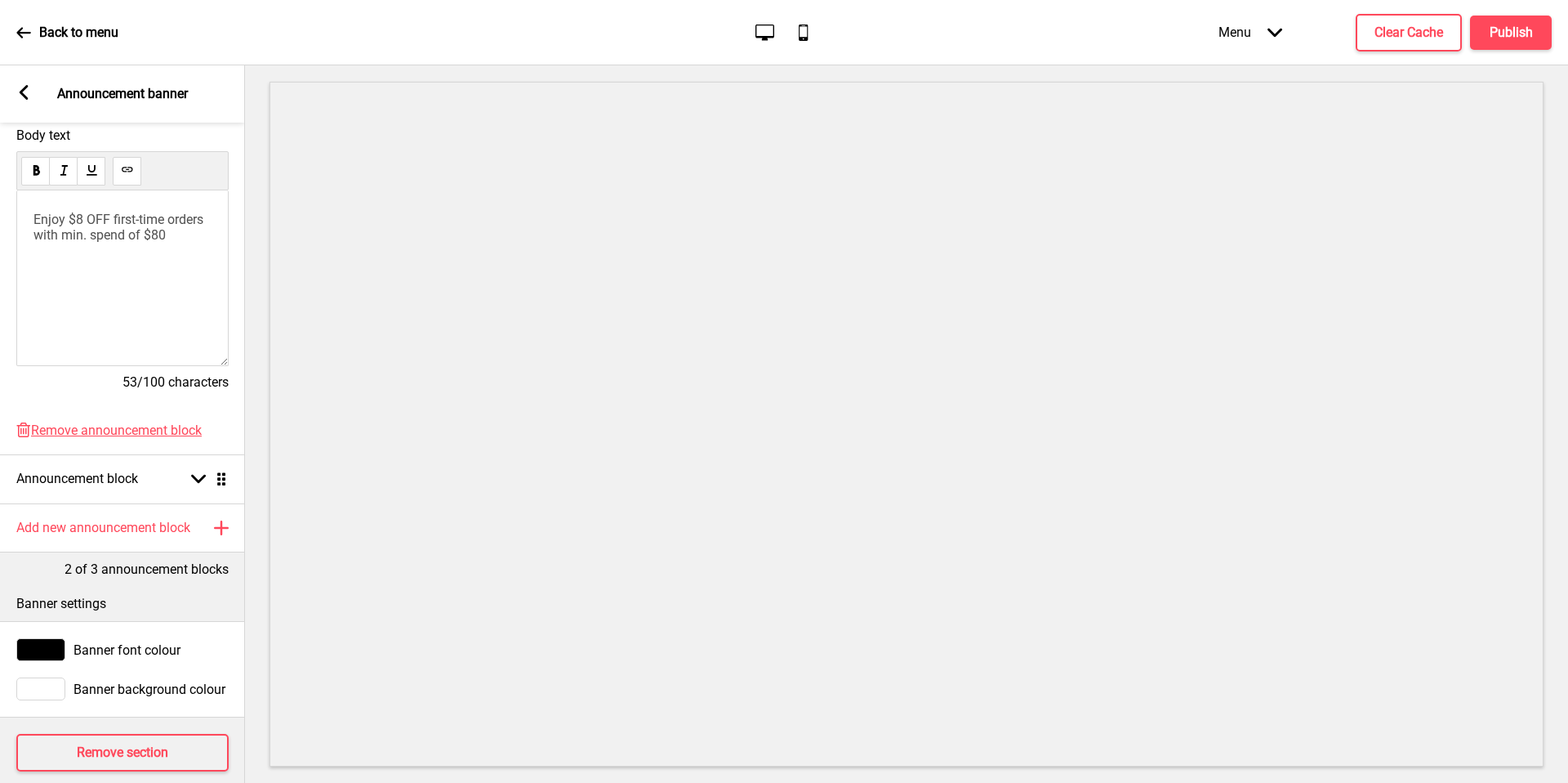
click at [12, 91] on div "Arrow left Announcement banner" at bounding box center [122, 93] width 245 height 57
click at [23, 101] on div "Arrow left" at bounding box center [24, 94] width 14 height 18
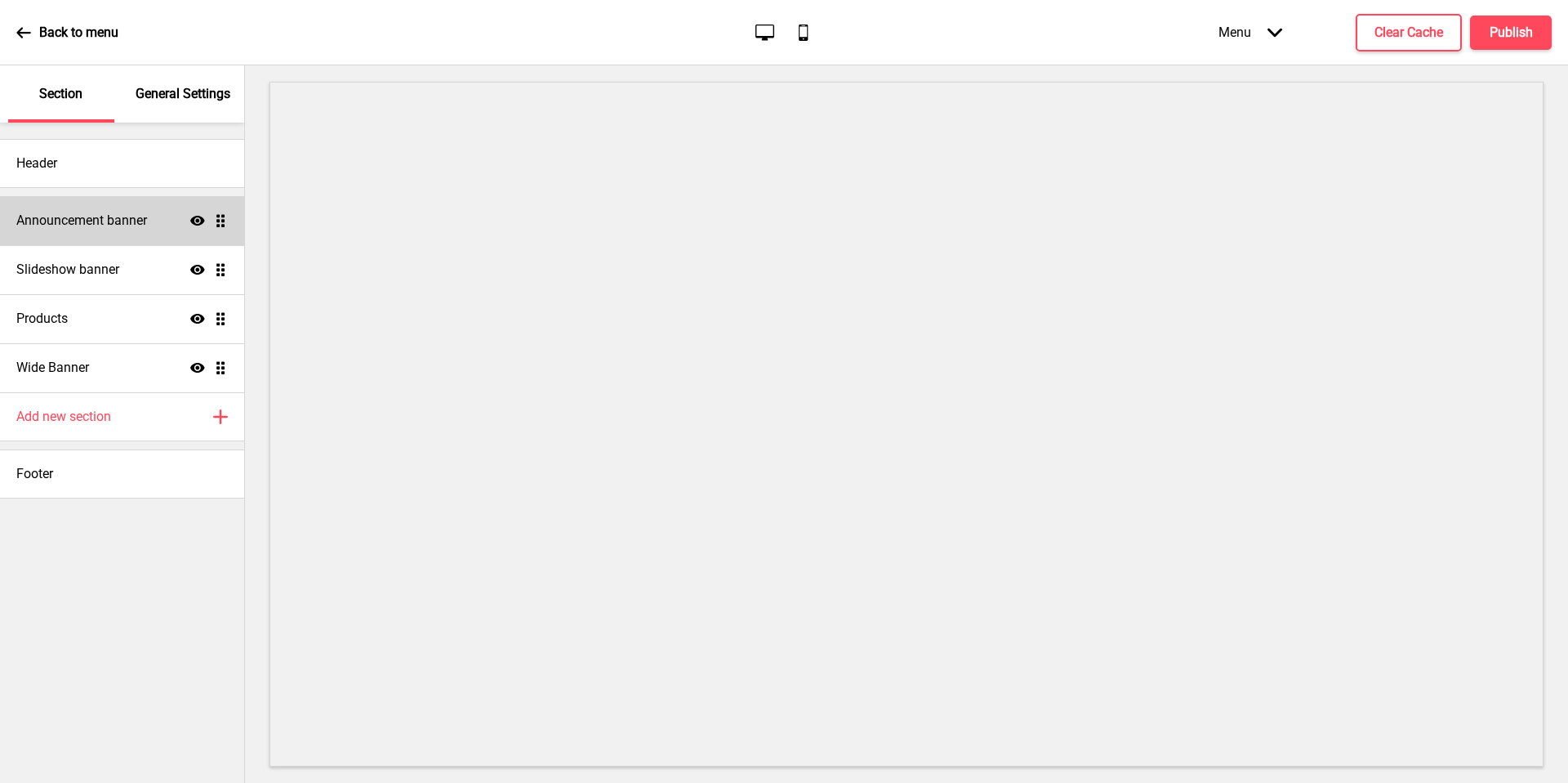
click at [130, 241] on div "Announcement banner Show Drag" at bounding box center [122, 221] width 244 height 49
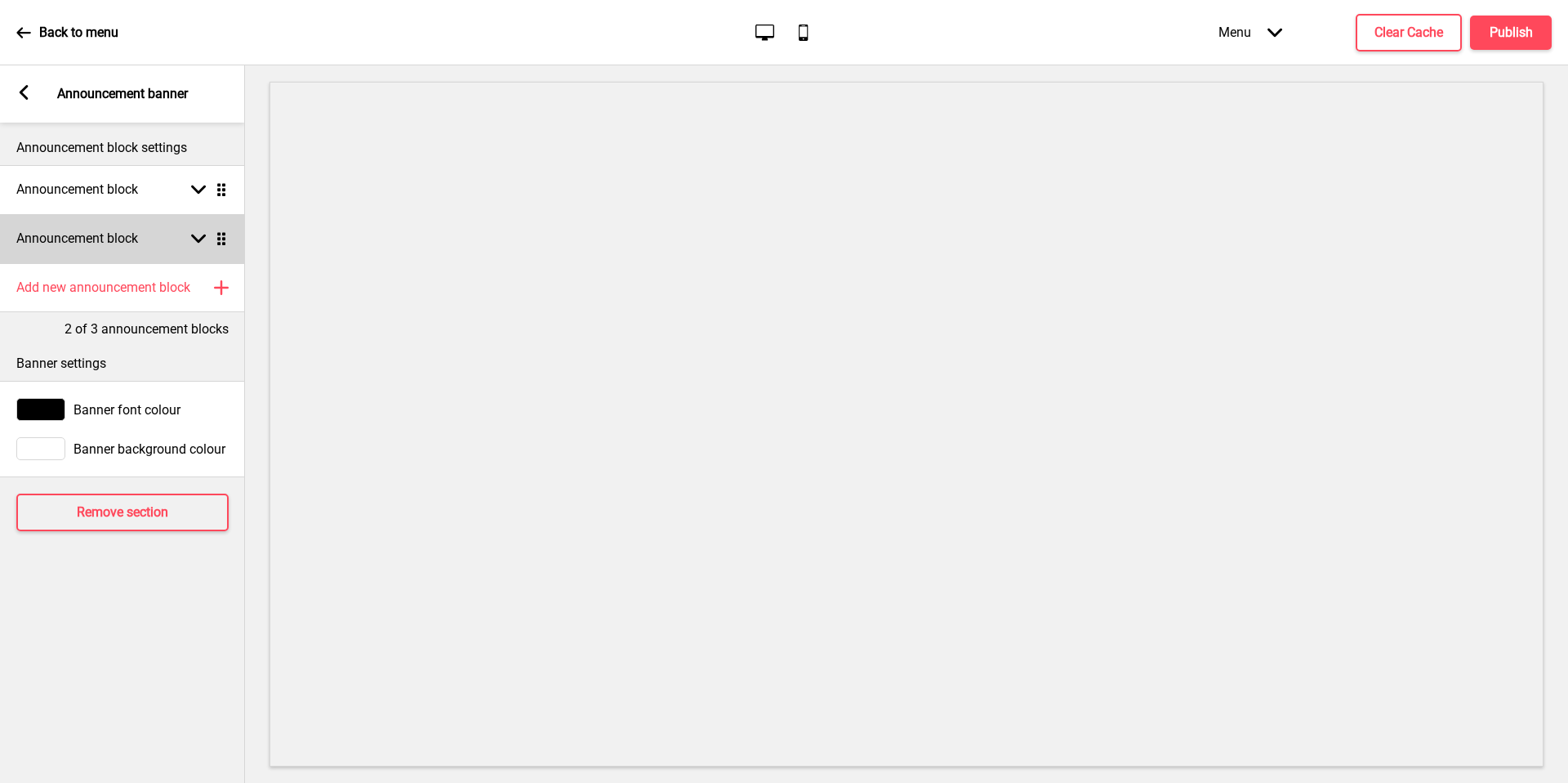
click at [131, 248] on div "Announcement block Arrow down Drag" at bounding box center [122, 239] width 245 height 49
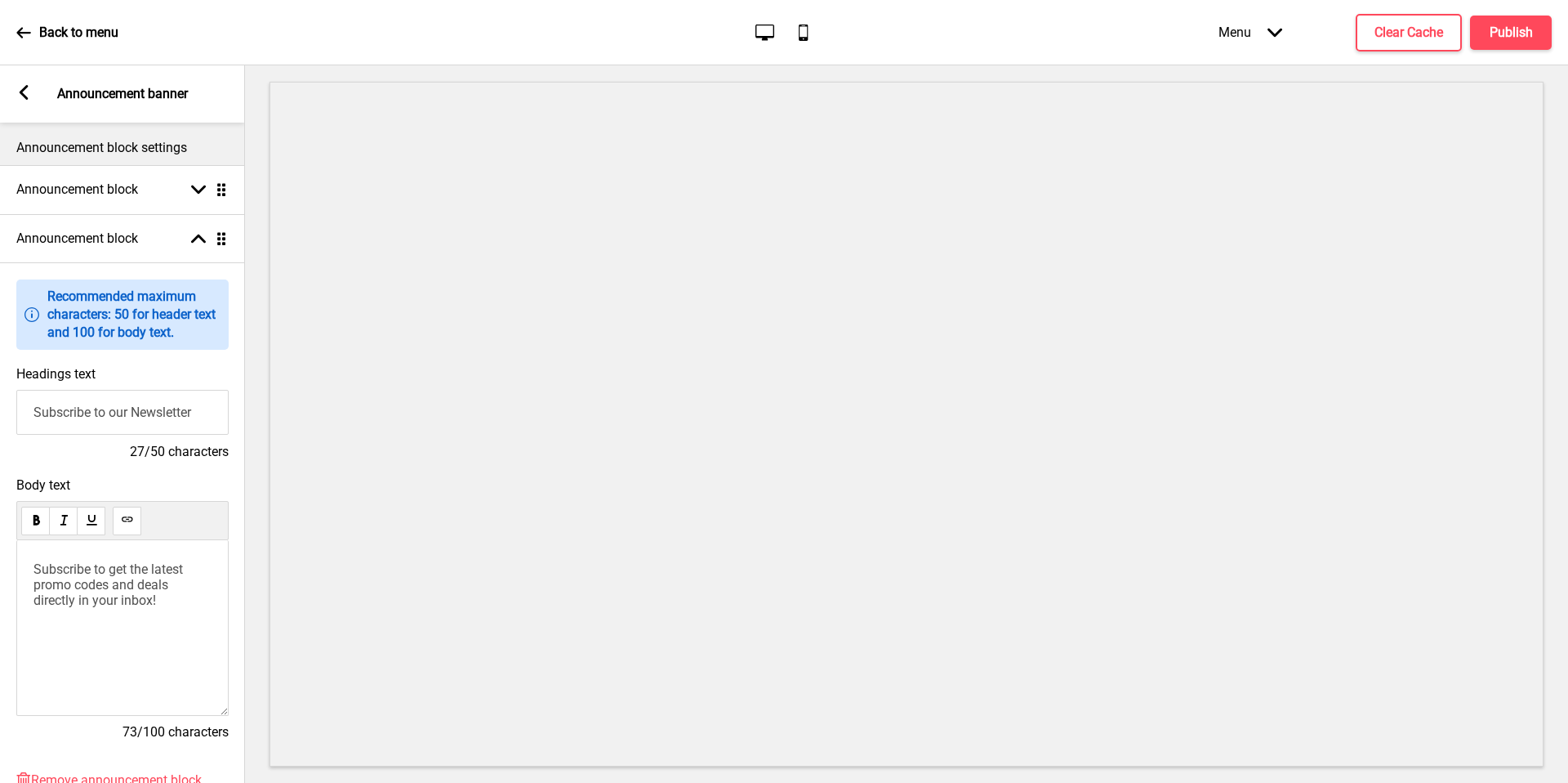
scroll to position [35, 0]
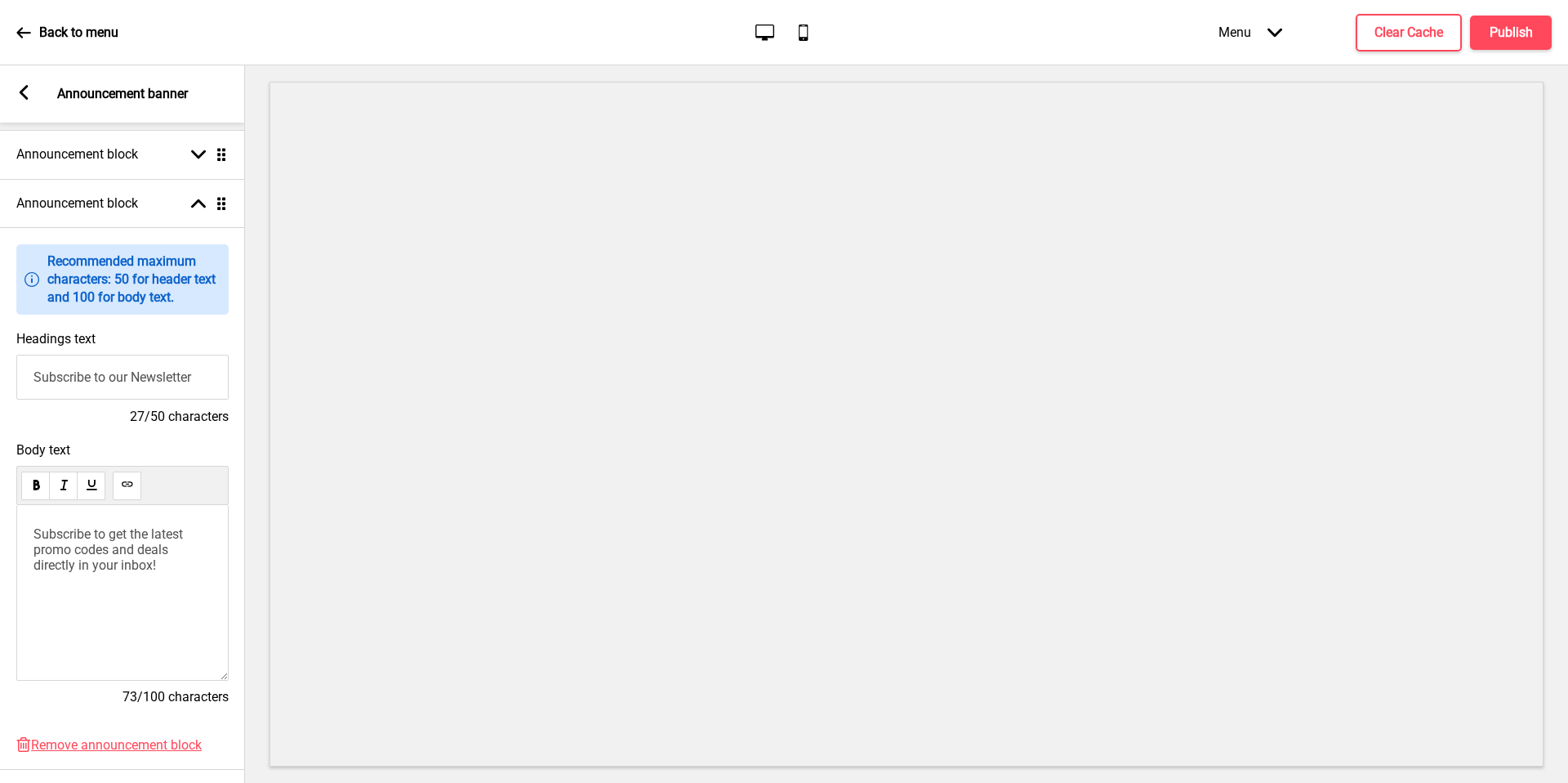
click at [137, 392] on input "Subscribe to our Newsletter" at bounding box center [122, 377] width 213 height 45
type input "Islandwide and Pickup available"
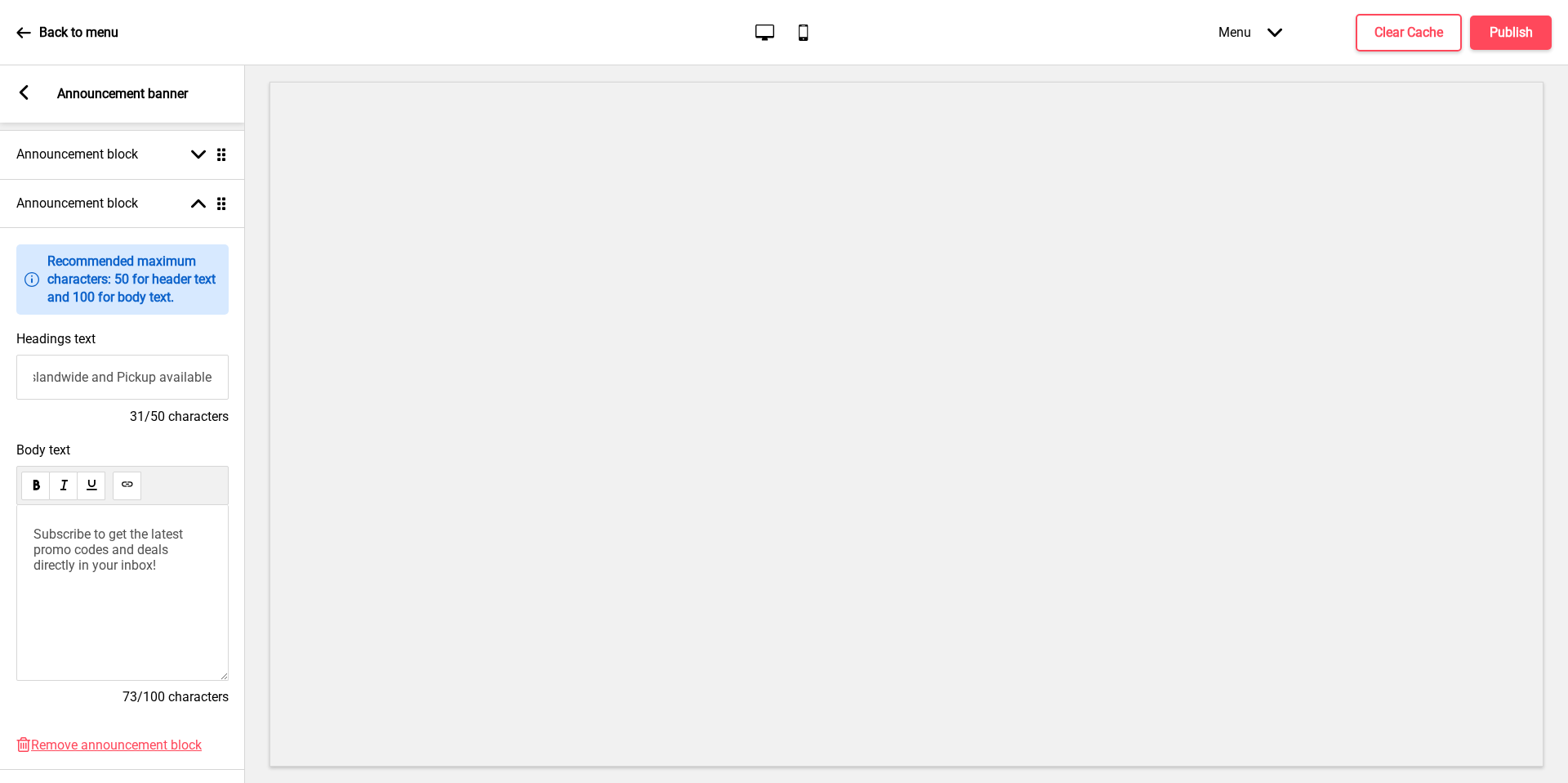
scroll to position [0, 0]
drag, startPoint x: 59, startPoint y: 534, endPoint x: 154, endPoint y: 565, distance: 99.9
click at [146, 560] on span "Subscribe to get the latest promo codes and deals directly in your inbox!" at bounding box center [109, 549] width 153 height 46
click at [1506, 31] on h4 "Publish" at bounding box center [1512, 33] width 43 height 18
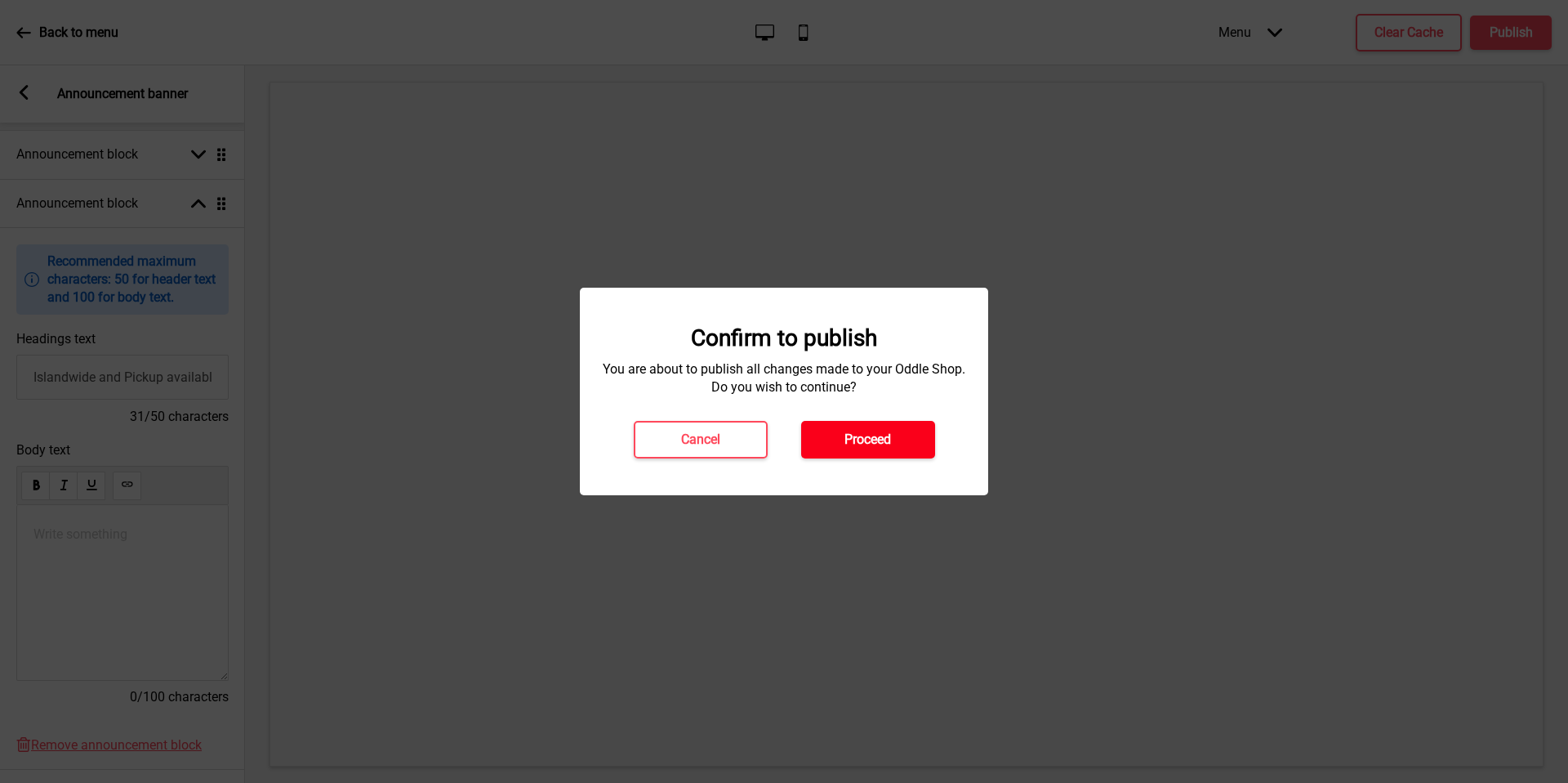
click at [863, 422] on button "Proceed" at bounding box center [869, 440] width 134 height 38
